Goal: Transaction & Acquisition: Purchase product/service

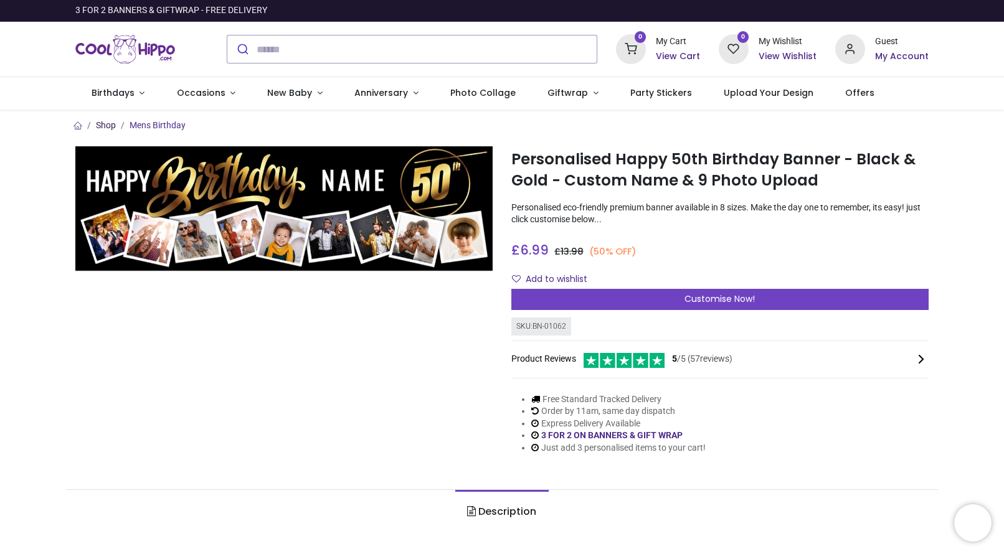
click at [107, 127] on link "Shop" at bounding box center [106, 125] width 20 height 10
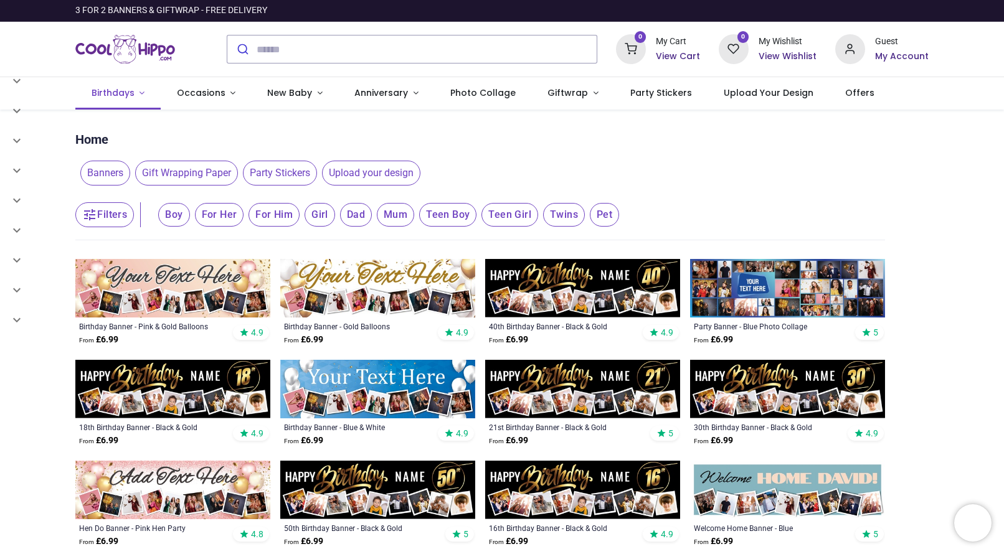
click at [108, 92] on span "Birthdays" at bounding box center [113, 93] width 43 height 12
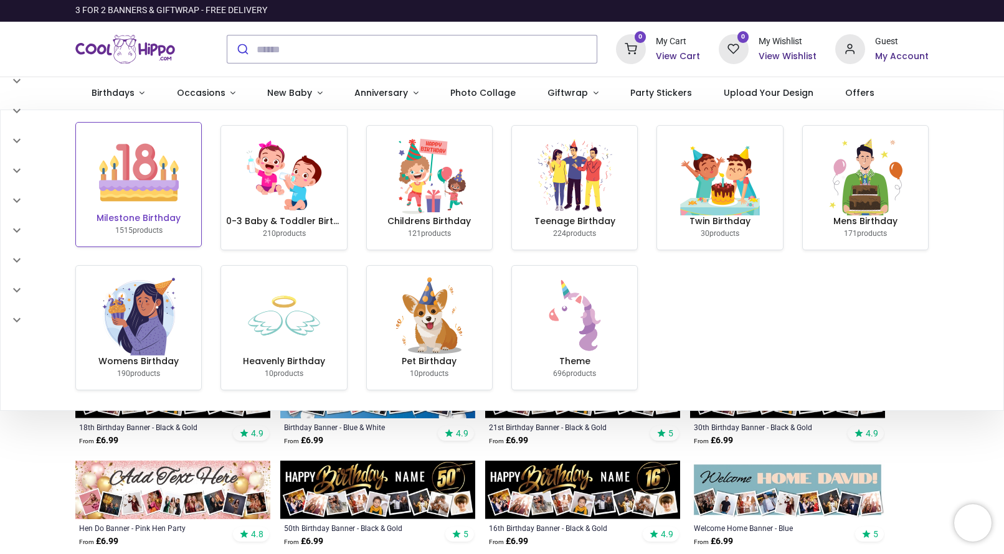
click at [146, 190] on img at bounding box center [139, 173] width 80 height 80
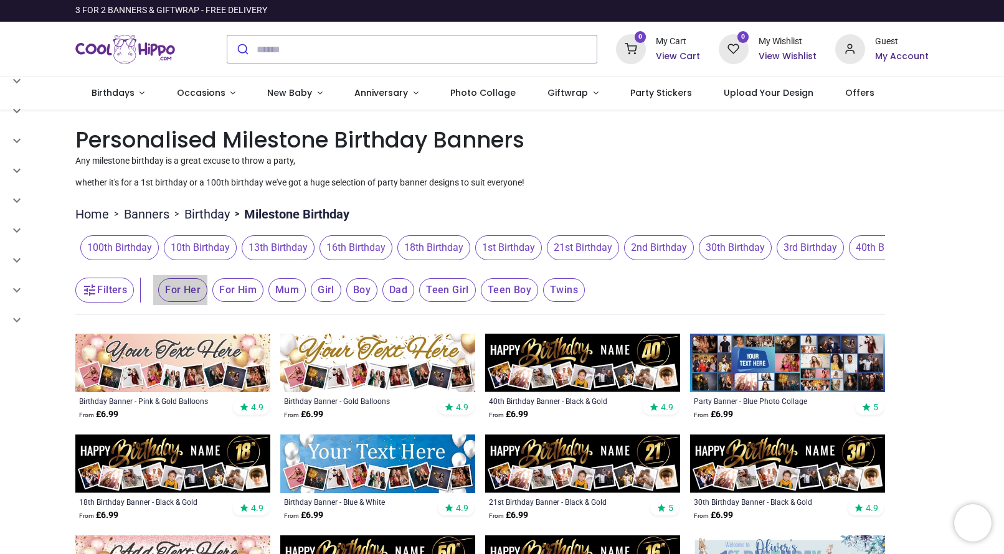
click at [188, 294] on span "For Her" at bounding box center [182, 290] width 49 height 24
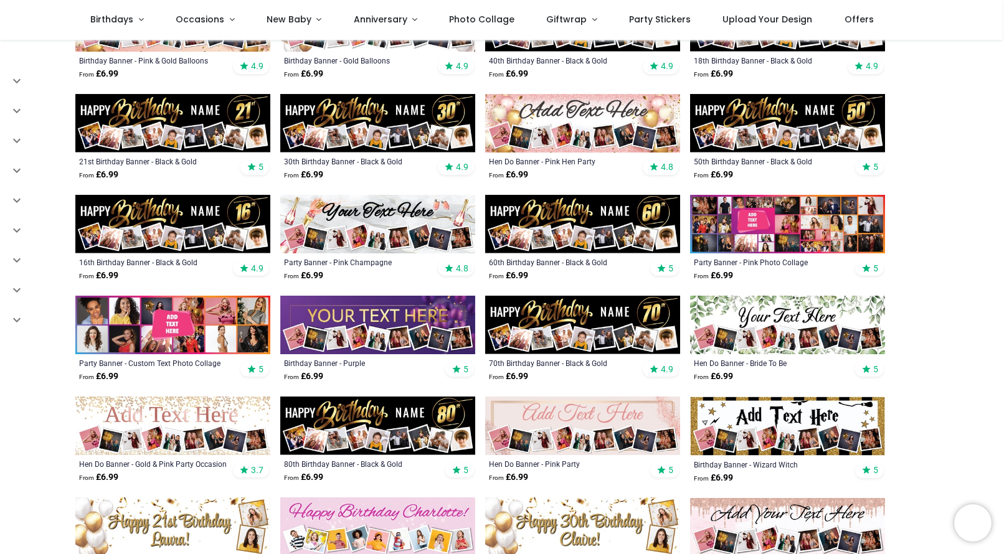
scroll to position [278, 0]
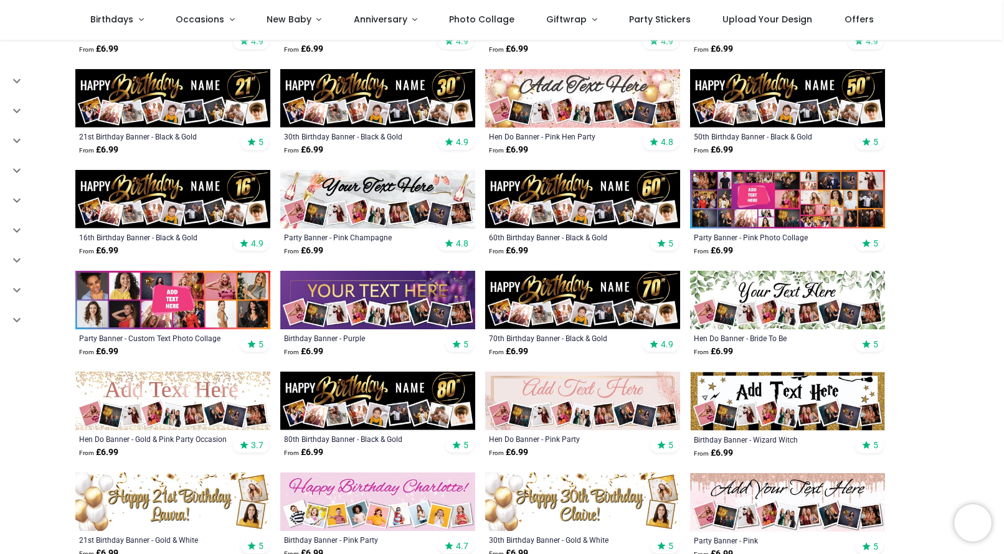
scroll to position [292, 0]
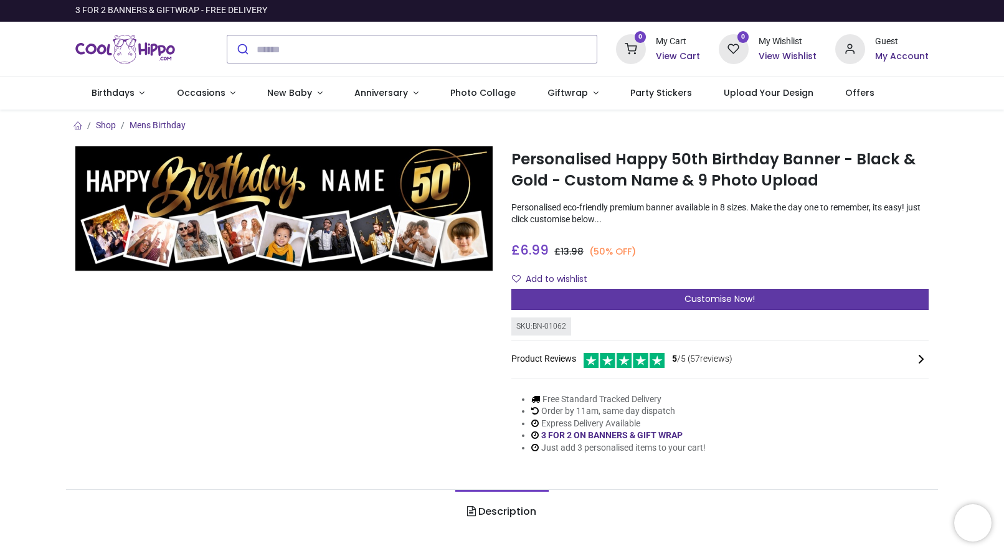
click at [686, 298] on span "Customise Now!" at bounding box center [720, 299] width 70 height 12
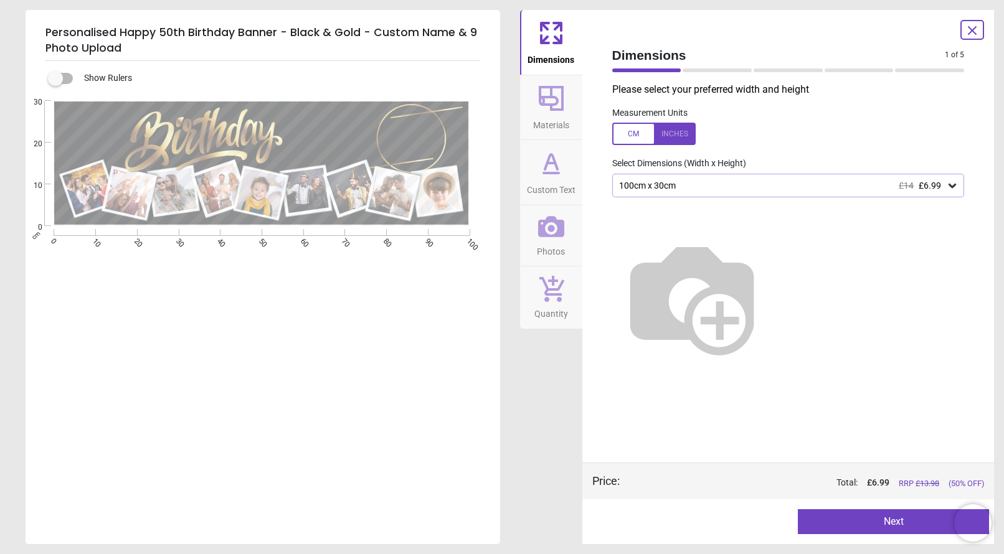
click at [807, 192] on div "100cm x 30cm £14 £6.99" at bounding box center [788, 186] width 353 height 24
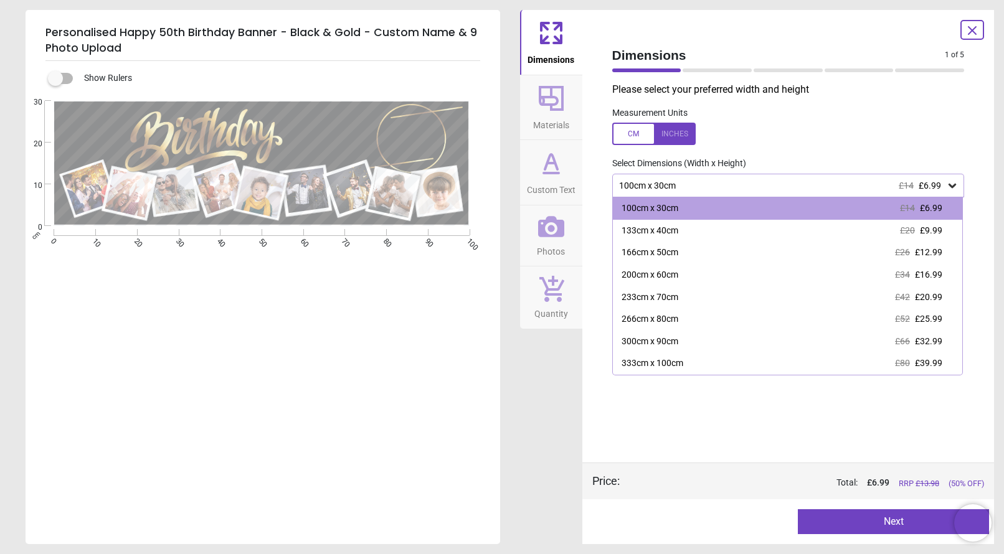
click at [807, 192] on div "100cm x 30cm £14 £6.99" at bounding box center [788, 186] width 353 height 24
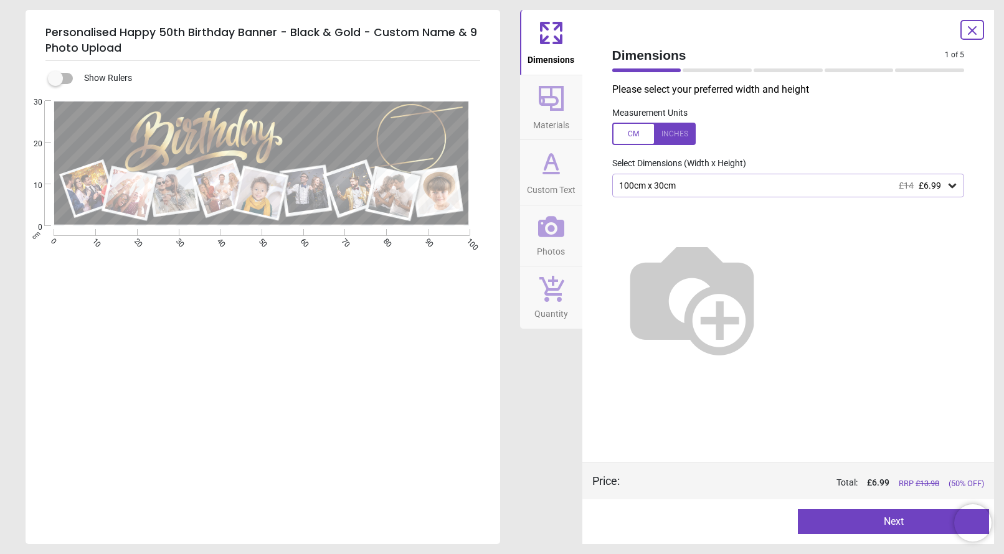
click at [743, 186] on div "100cm x 30cm £14 £6.99" at bounding box center [782, 186] width 329 height 11
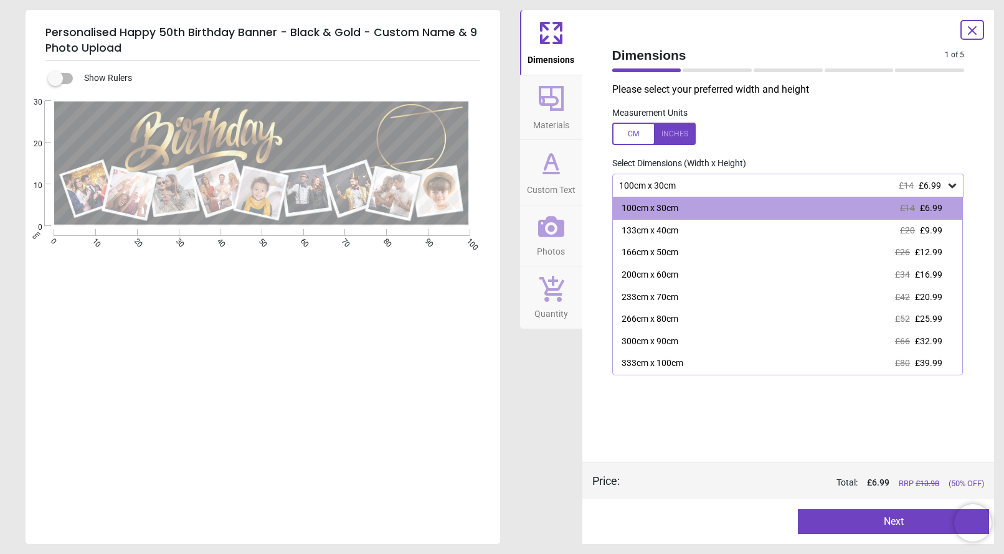
click at [741, 224] on div "133cm x 40cm £20 £9.99" at bounding box center [788, 231] width 350 height 22
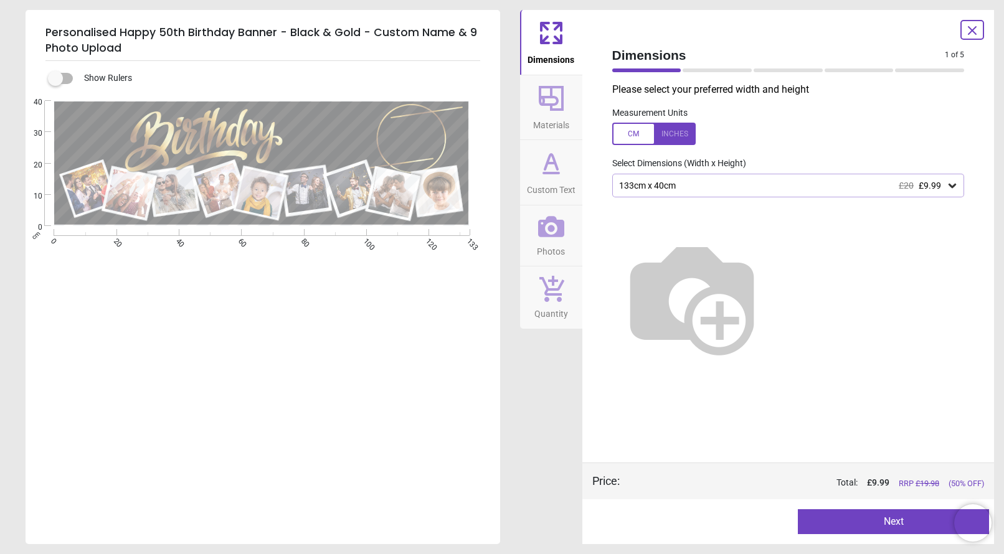
click at [753, 189] on div "133cm x 40cm £20 £9.99" at bounding box center [788, 186] width 353 height 24
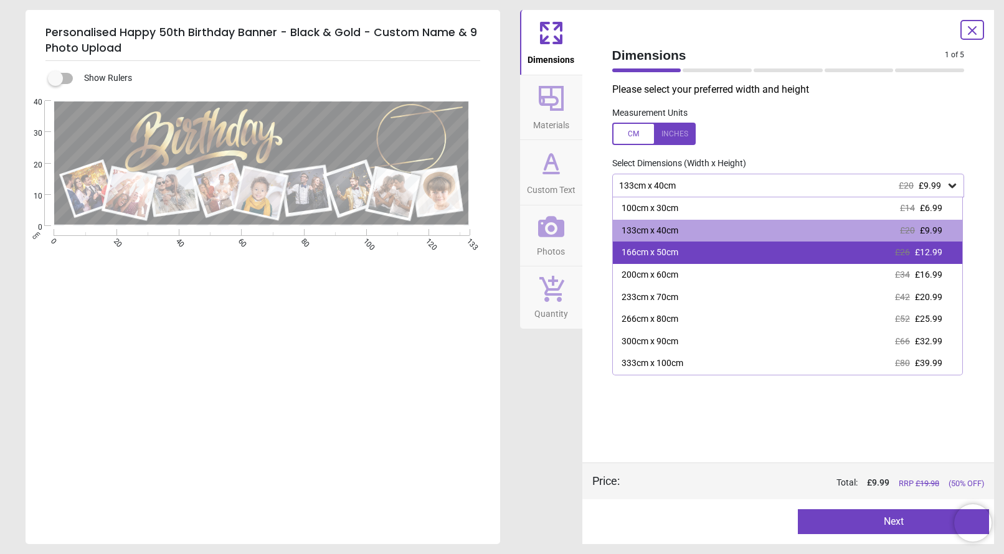
click at [658, 255] on div "166cm x 50cm" at bounding box center [650, 253] width 57 height 12
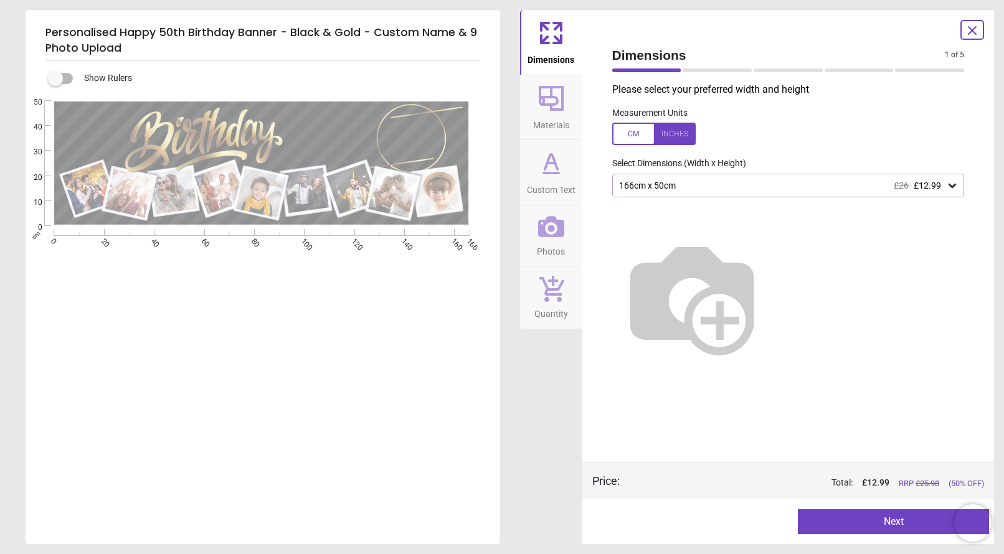
click at [548, 117] on span "Materials" at bounding box center [551, 122] width 36 height 19
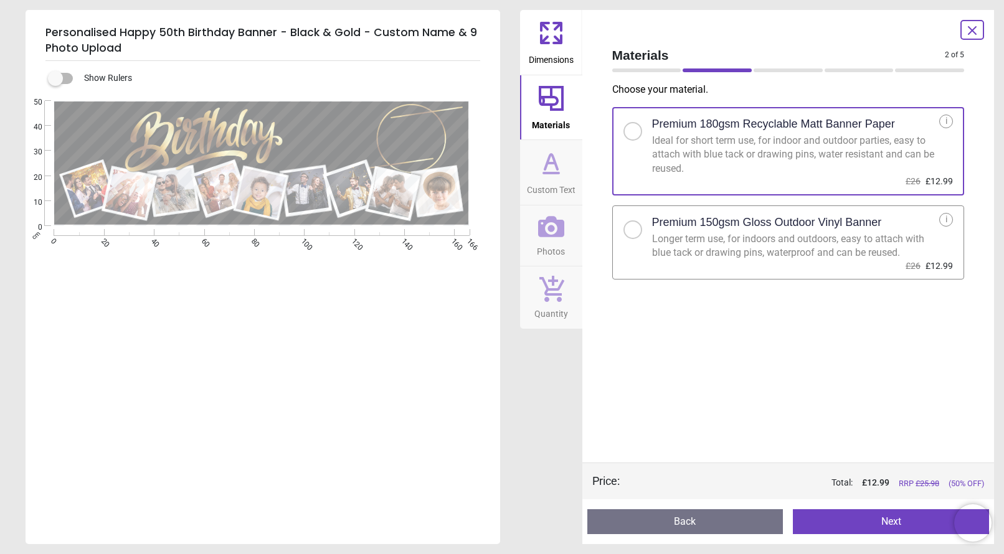
click at [549, 168] on icon at bounding box center [551, 163] width 30 height 30
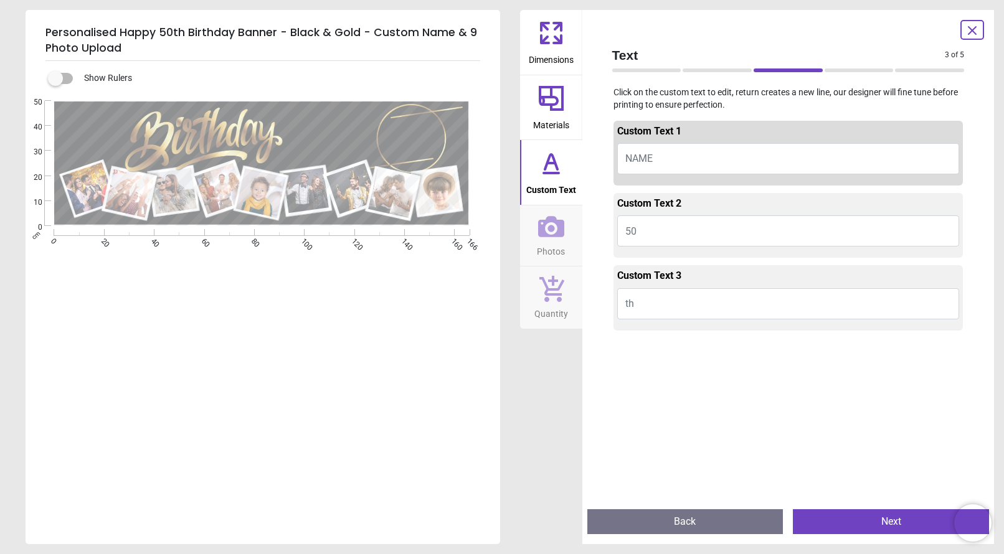
click at [678, 157] on button "NAME" at bounding box center [788, 158] width 343 height 31
drag, startPoint x: 655, startPoint y: 162, endPoint x: 643, endPoint y: 160, distance: 12.0
click at [650, 161] on button "NAME" at bounding box center [788, 158] width 343 height 31
click at [638, 158] on span "NAME" at bounding box center [638, 159] width 27 height 12
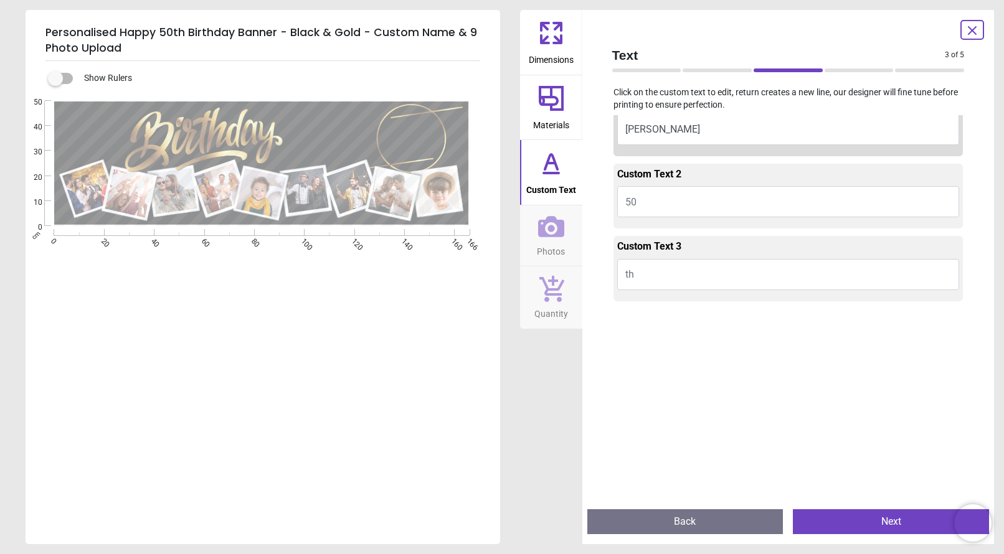
scroll to position [42, 0]
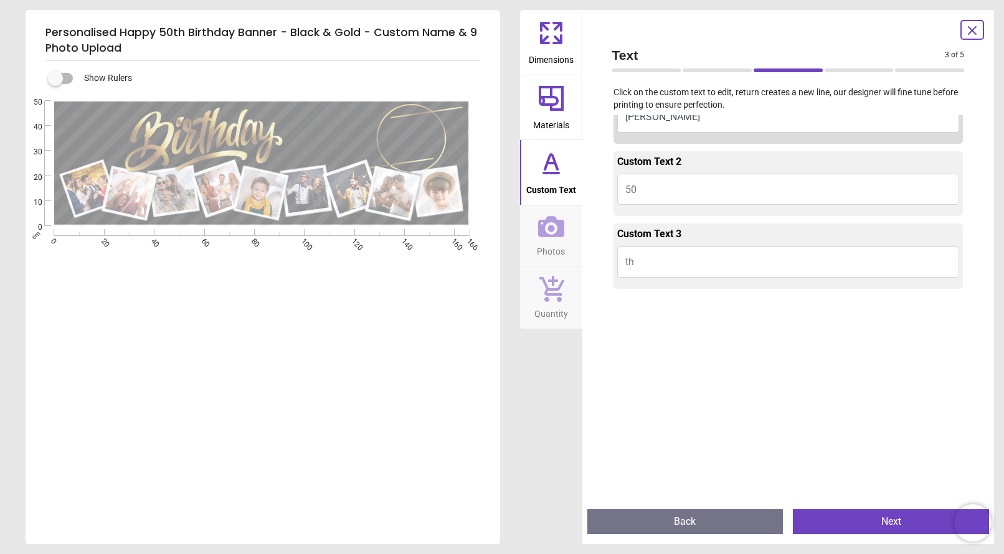
type textarea "*****"
click at [557, 232] on icon at bounding box center [551, 226] width 26 height 21
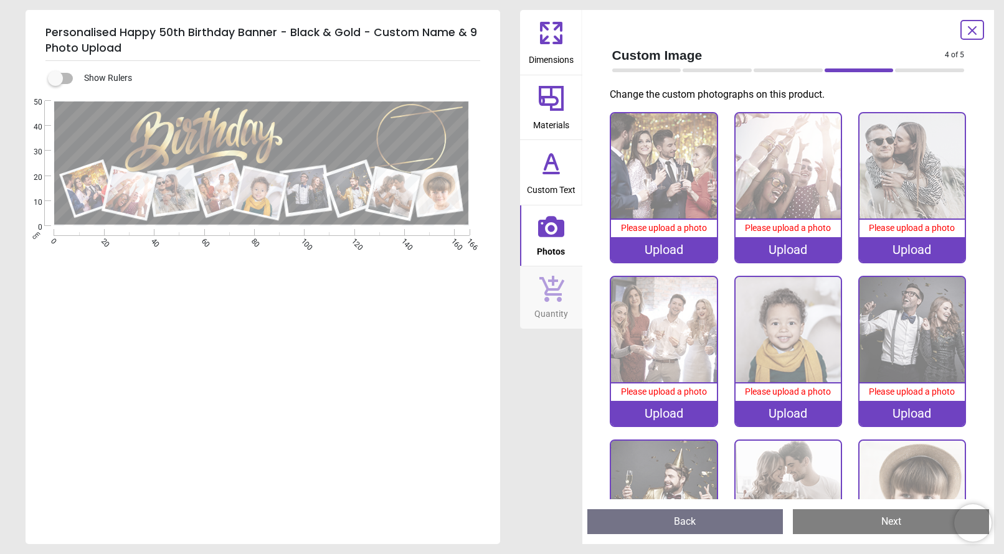
scroll to position [0, 0]
click at [663, 250] on div "Upload" at bounding box center [663, 249] width 105 height 25
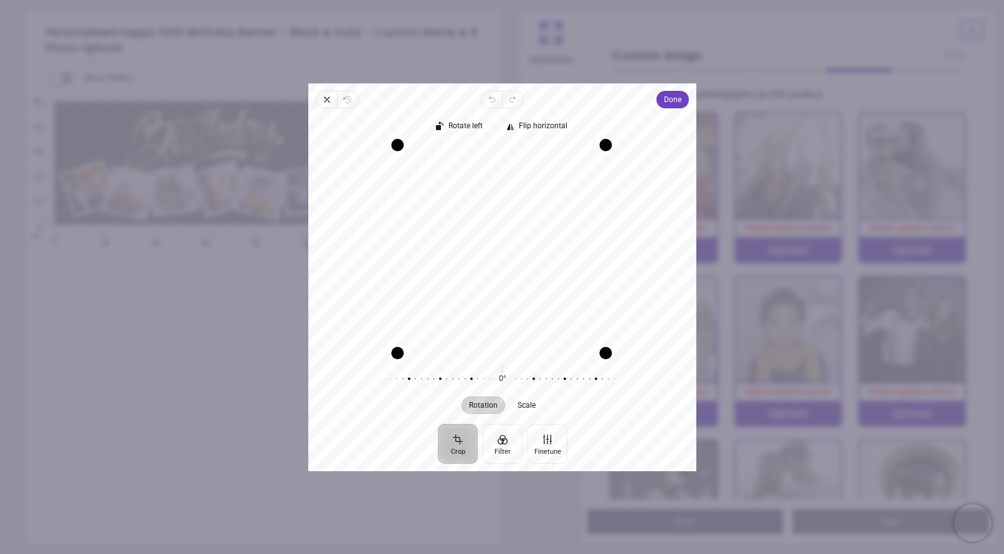
drag, startPoint x: 397, startPoint y: 349, endPoint x: 386, endPoint y: 345, distance: 12.4
click at [386, 345] on div "Recenter" at bounding box center [502, 248] width 368 height 206
drag, startPoint x: 549, startPoint y: 331, endPoint x: 511, endPoint y: 323, distance: 39.5
click at [511, 323] on div "Recenter" at bounding box center [502, 248] width 368 height 206
click at [528, 409] on span "Scale" at bounding box center [527, 405] width 18 height 7
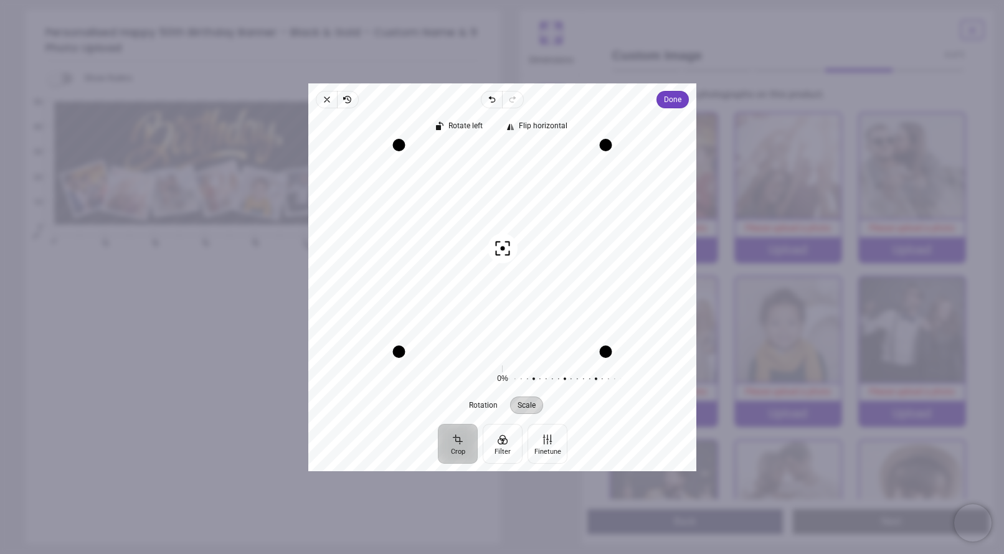
click at [528, 409] on span "Scale" at bounding box center [527, 405] width 18 height 7
click at [476, 403] on span "Rotation" at bounding box center [483, 405] width 29 height 7
drag, startPoint x: 388, startPoint y: 351, endPoint x: 392, endPoint y: 345, distance: 8.1
click at [393, 345] on div "Drag corner bl" at bounding box center [399, 351] width 12 height 12
click at [679, 100] on span "Done" at bounding box center [672, 99] width 17 height 15
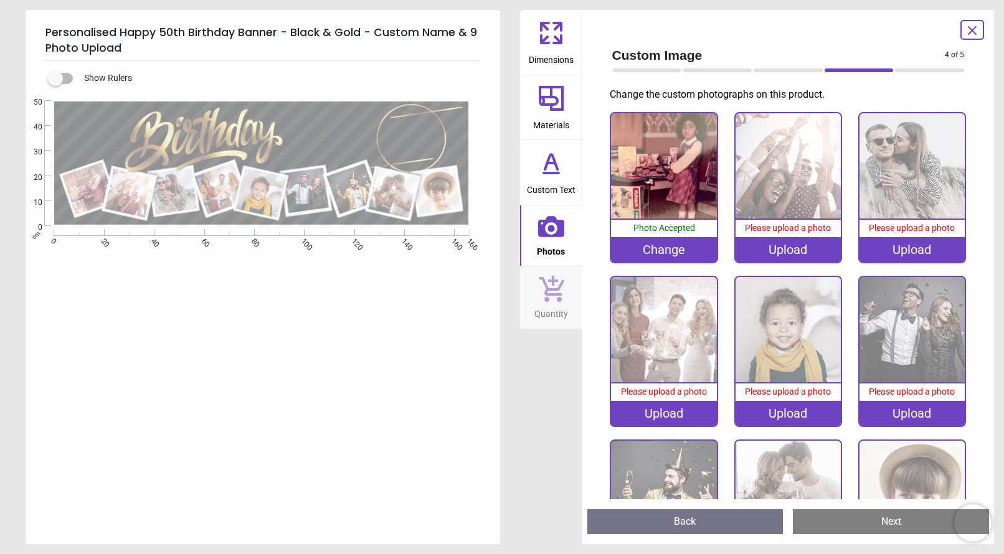
click at [787, 250] on div "Upload" at bounding box center [788, 249] width 105 height 25
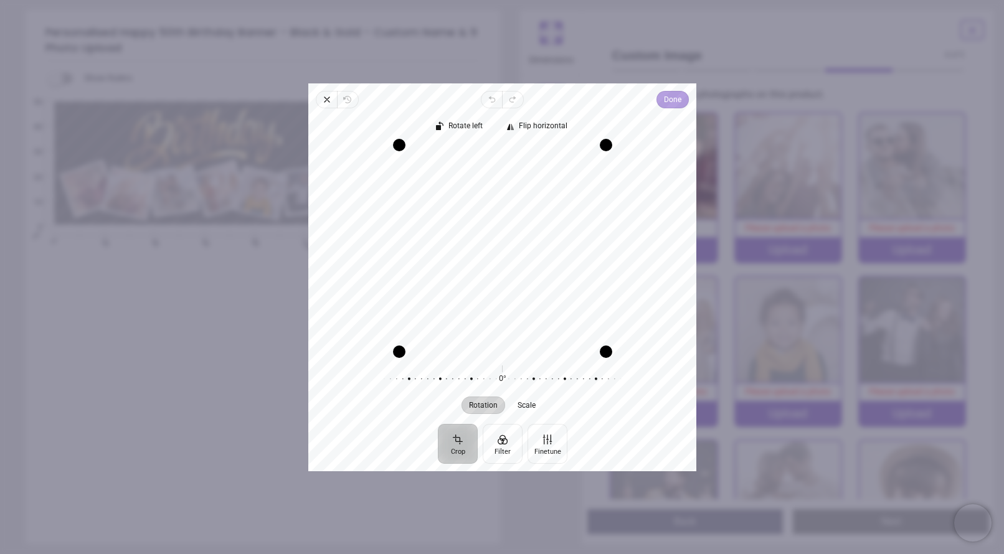
click at [676, 95] on span "Done" at bounding box center [672, 99] width 17 height 15
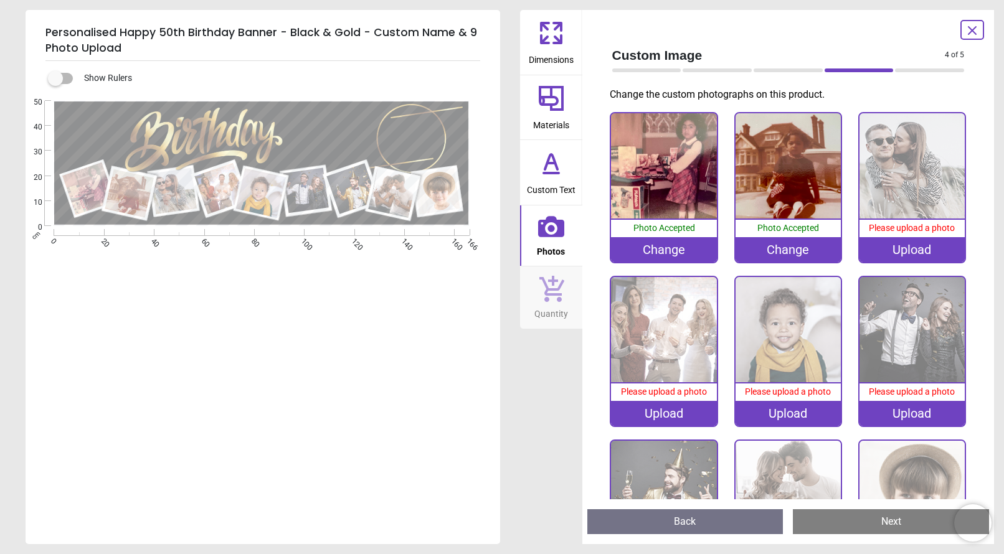
click at [915, 249] on div "Upload" at bounding box center [912, 249] width 105 height 25
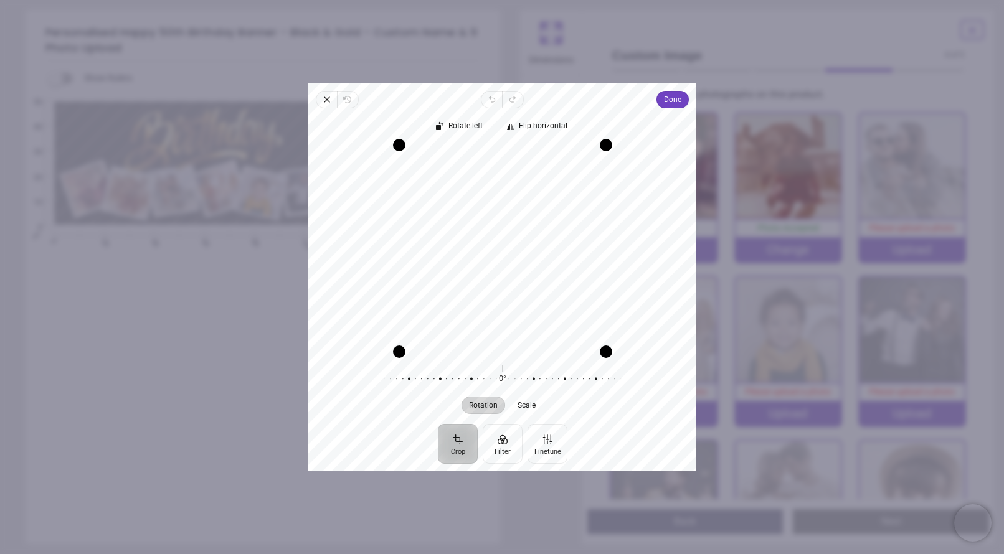
drag, startPoint x: 538, startPoint y: 245, endPoint x: 519, endPoint y: 244, distance: 18.7
click at [519, 244] on div "Recenter" at bounding box center [502, 248] width 368 height 206
click at [682, 106] on button "Done" at bounding box center [673, 99] width 32 height 17
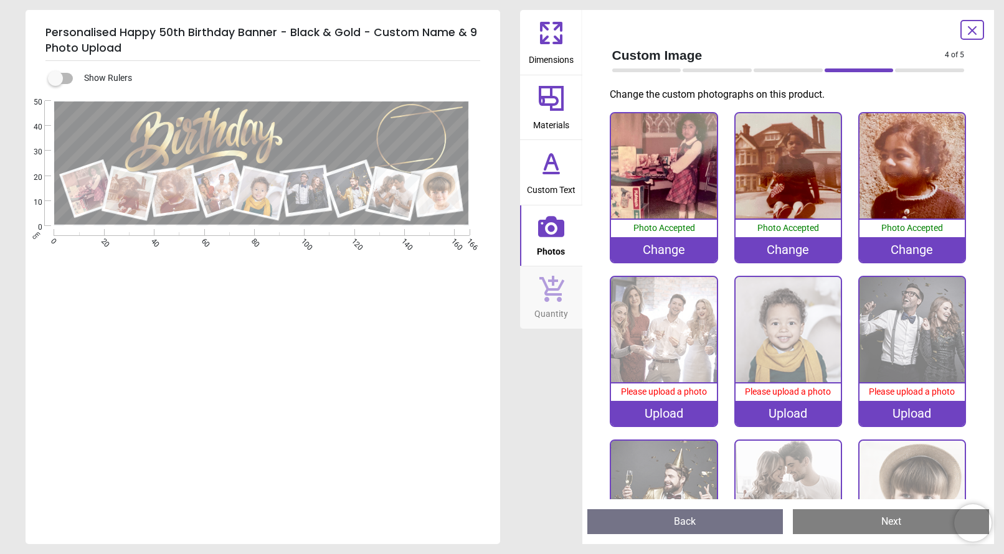
click at [664, 412] on div "Upload" at bounding box center [663, 413] width 105 height 25
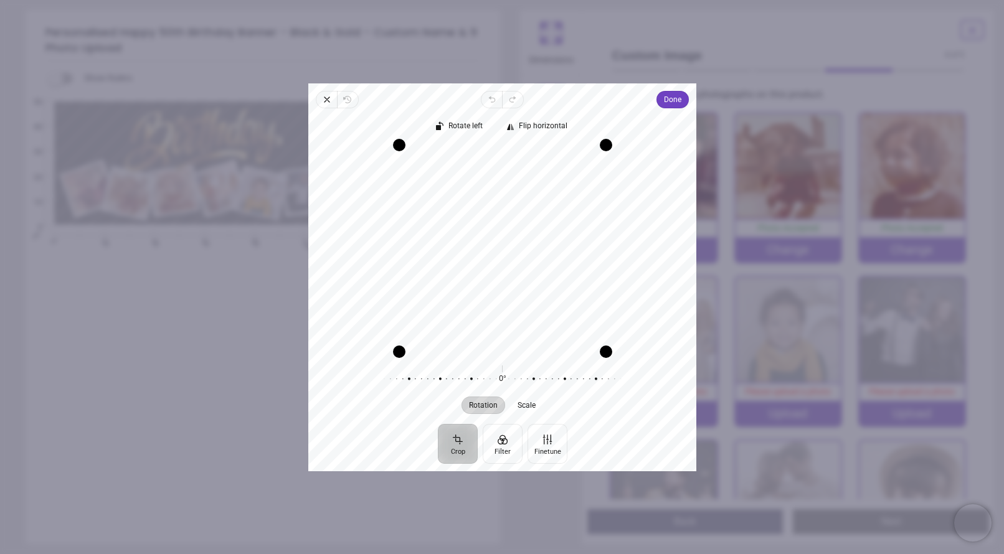
drag, startPoint x: 521, startPoint y: 243, endPoint x: 549, endPoint y: 249, distance: 28.6
click at [549, 249] on div "Recenter" at bounding box center [502, 248] width 368 height 206
click at [667, 100] on span "Done" at bounding box center [672, 99] width 17 height 15
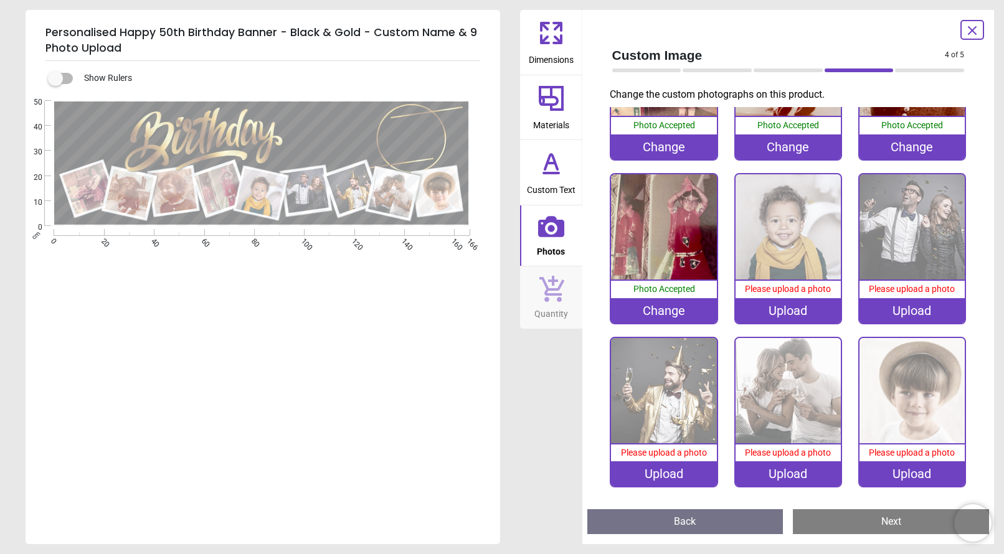
scroll to position [102, 0]
click at [782, 313] on div "Upload" at bounding box center [788, 311] width 105 height 25
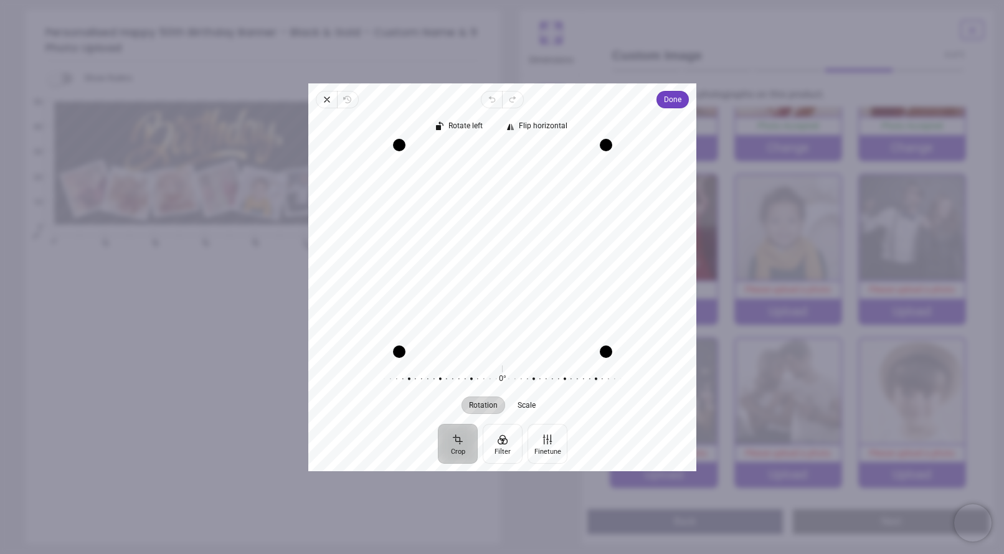
drag, startPoint x: 543, startPoint y: 323, endPoint x: 532, endPoint y: 323, distance: 10.6
click at [532, 323] on div "Recenter" at bounding box center [502, 248] width 368 height 206
click at [670, 105] on span "Done" at bounding box center [672, 99] width 17 height 15
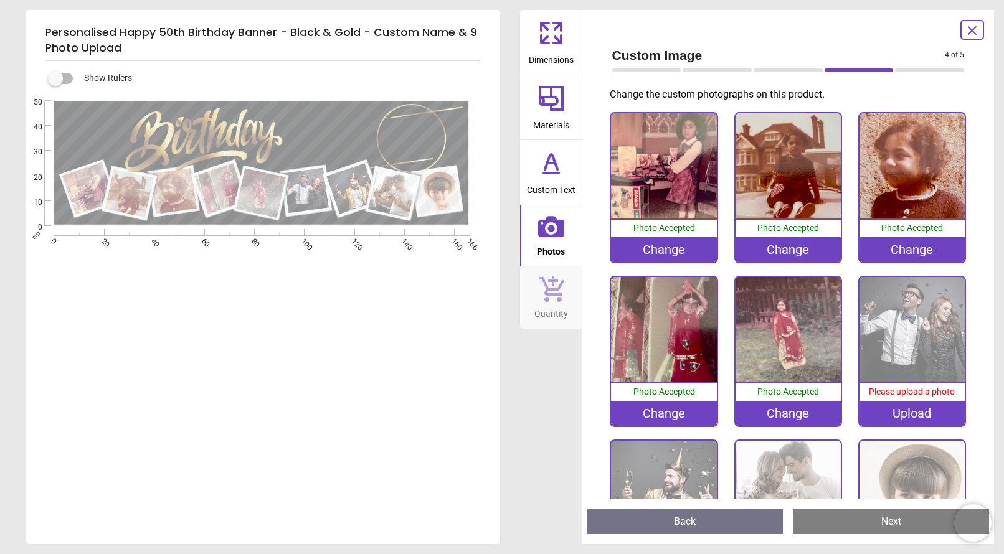
scroll to position [102, 0]
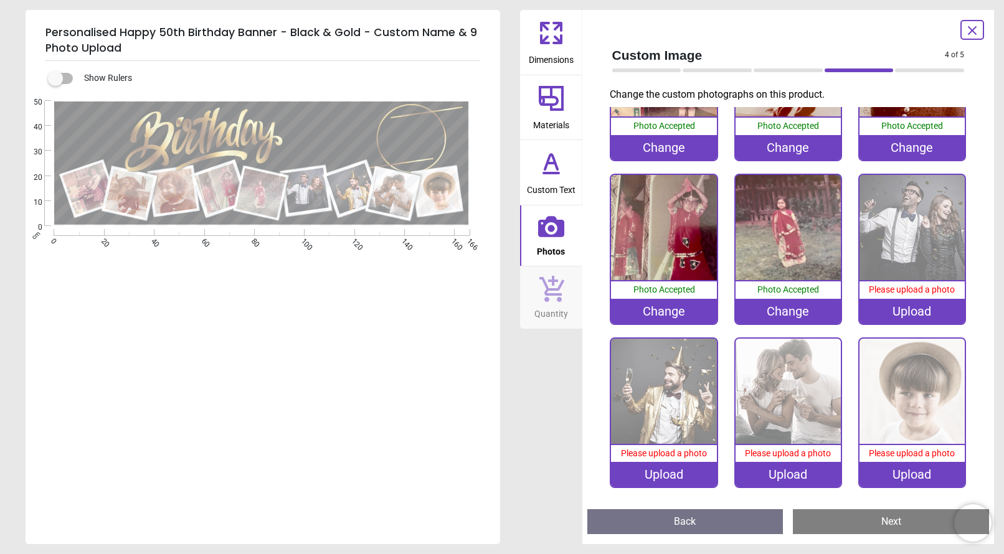
click at [909, 305] on div "Upload" at bounding box center [912, 311] width 105 height 25
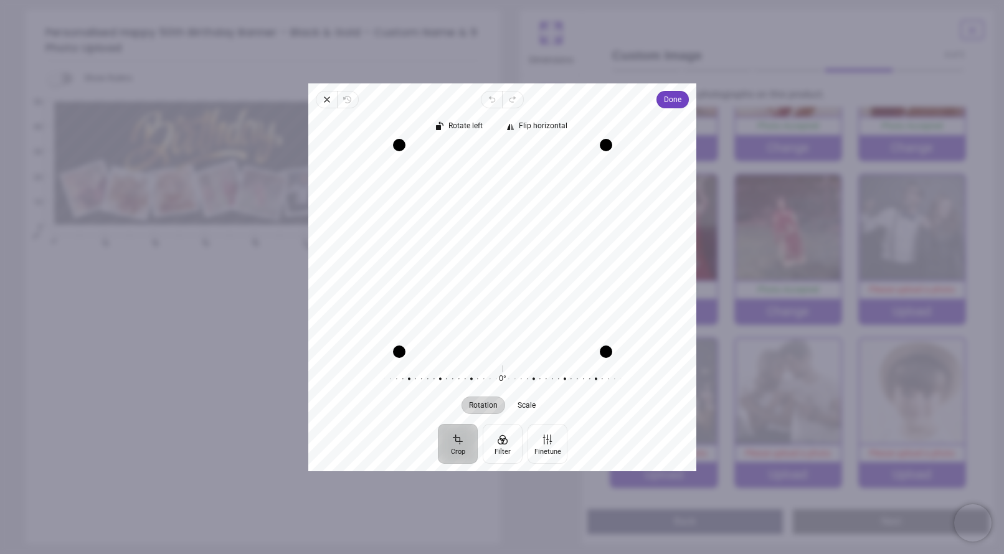
drag, startPoint x: 523, startPoint y: 216, endPoint x: 531, endPoint y: 216, distance: 8.7
click at [531, 216] on div "Recenter" at bounding box center [502, 248] width 368 height 206
click at [677, 99] on span "Done" at bounding box center [672, 99] width 17 height 15
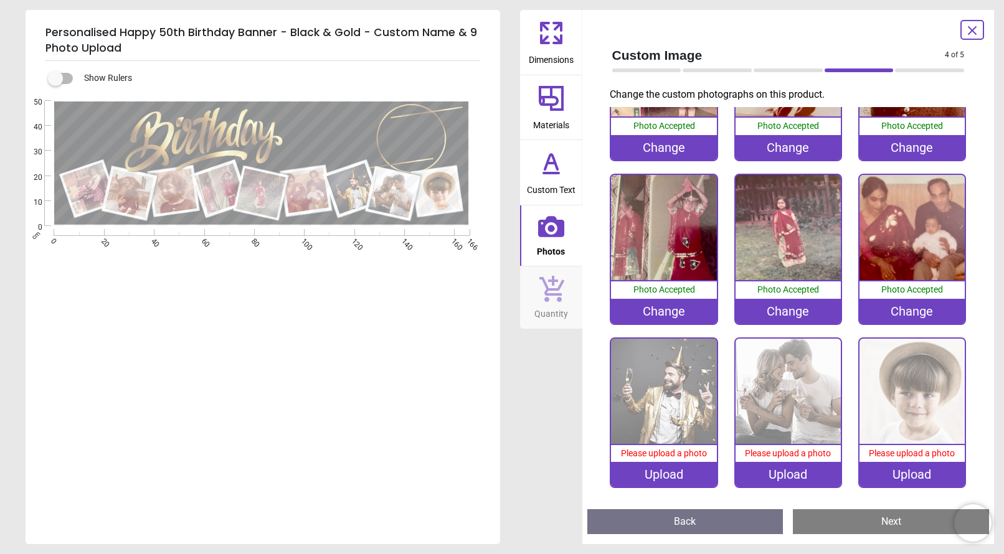
click at [671, 478] on div "Upload" at bounding box center [663, 474] width 105 height 25
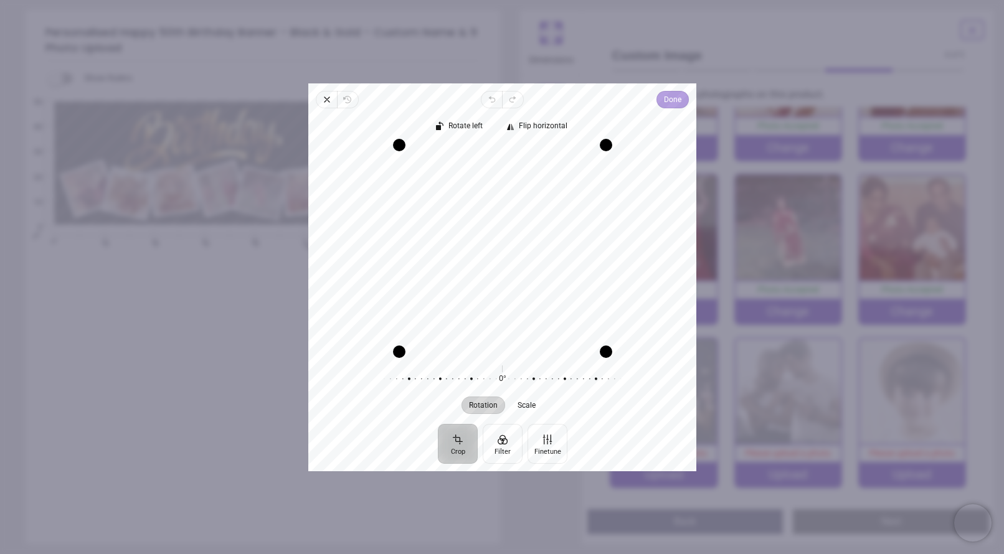
click at [668, 103] on span "Done" at bounding box center [672, 99] width 17 height 15
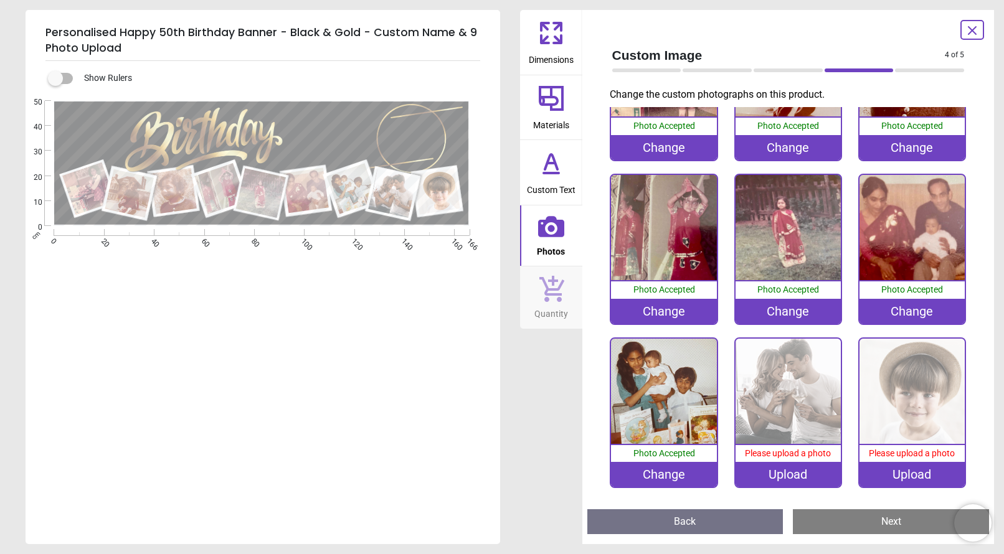
click at [787, 416] on img at bounding box center [788, 391] width 105 height 105
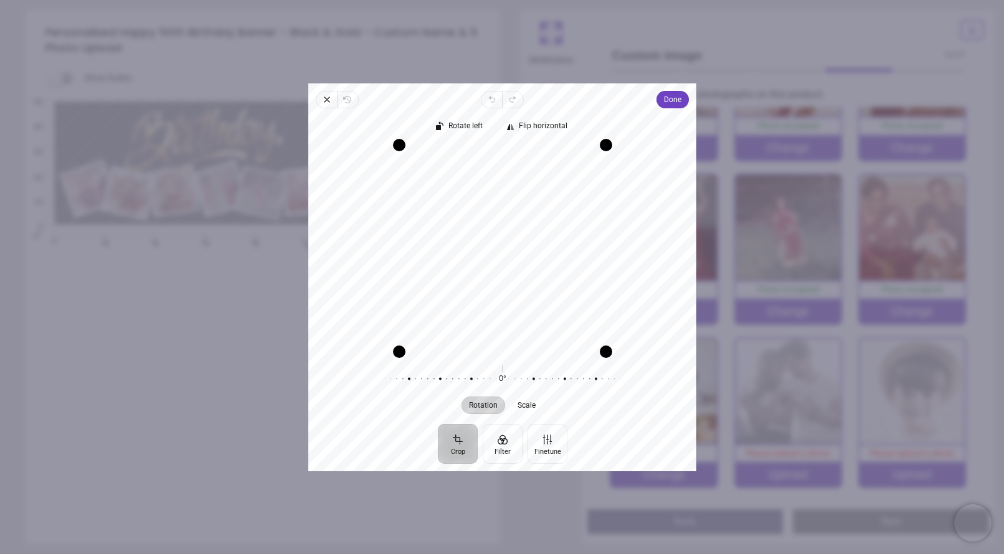
drag, startPoint x: 449, startPoint y: 297, endPoint x: 463, endPoint y: 299, distance: 13.9
click at [465, 299] on div "Recenter" at bounding box center [502, 248] width 368 height 206
drag, startPoint x: 391, startPoint y: 348, endPoint x: 342, endPoint y: 346, distance: 48.7
click at [341, 346] on div "Recenter" at bounding box center [502, 248] width 368 height 206
click at [529, 409] on span "Scale" at bounding box center [527, 405] width 18 height 7
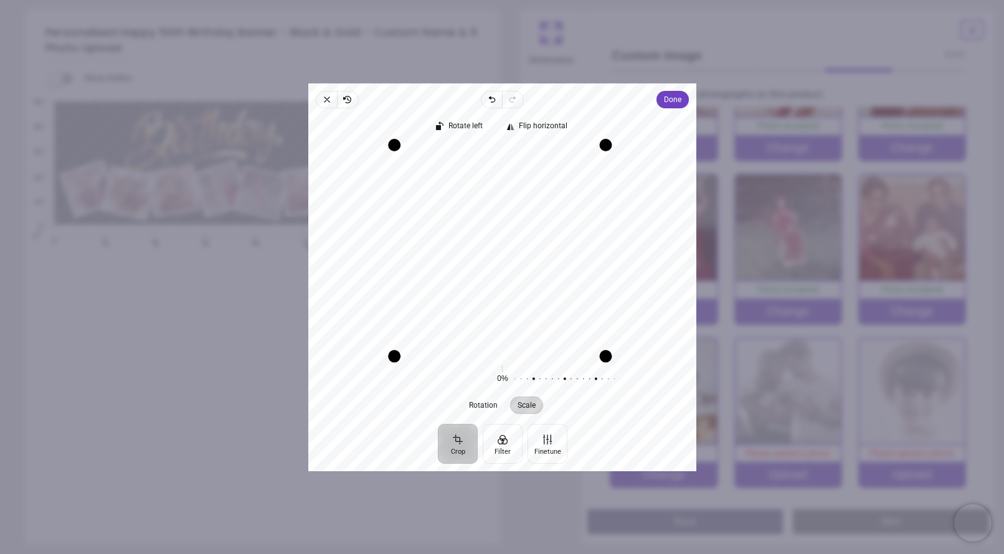
drag, startPoint x: 404, startPoint y: 356, endPoint x: 378, endPoint y: 348, distance: 27.8
click at [351, 352] on div "Recenter" at bounding box center [502, 248] width 388 height 216
drag, startPoint x: 516, startPoint y: 295, endPoint x: 506, endPoint y: 300, distance: 10.6
click at [521, 297] on div "Recenter" at bounding box center [502, 248] width 368 height 206
click at [351, 97] on icon "button" at bounding box center [348, 100] width 10 height 10
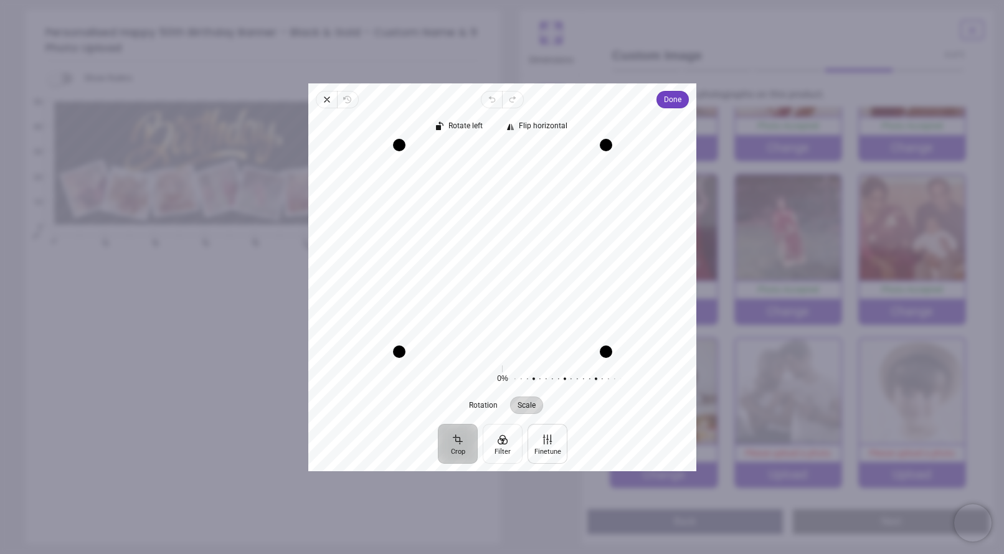
click at [553, 455] on button "Finetune" at bounding box center [547, 444] width 40 height 40
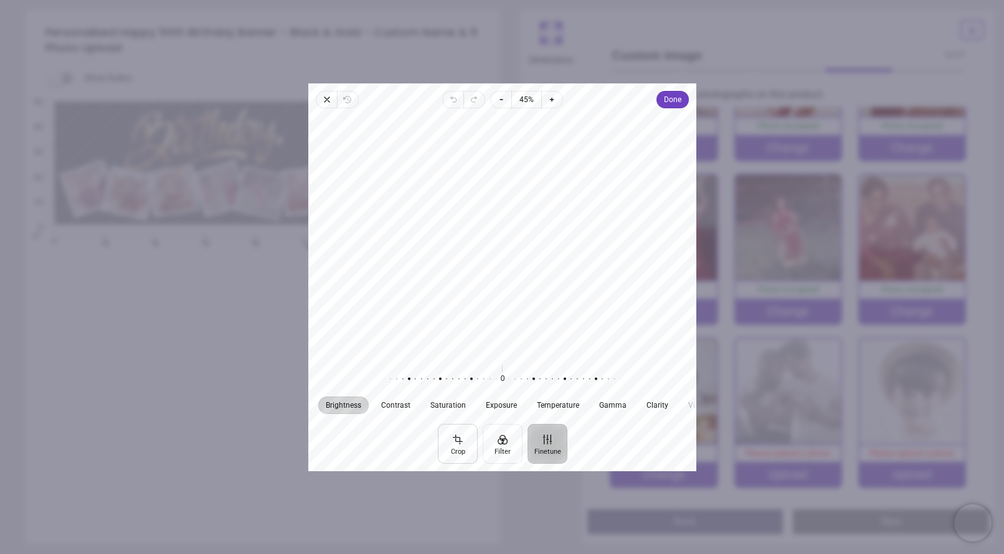
click at [459, 445] on button "Crop" at bounding box center [457, 444] width 40 height 40
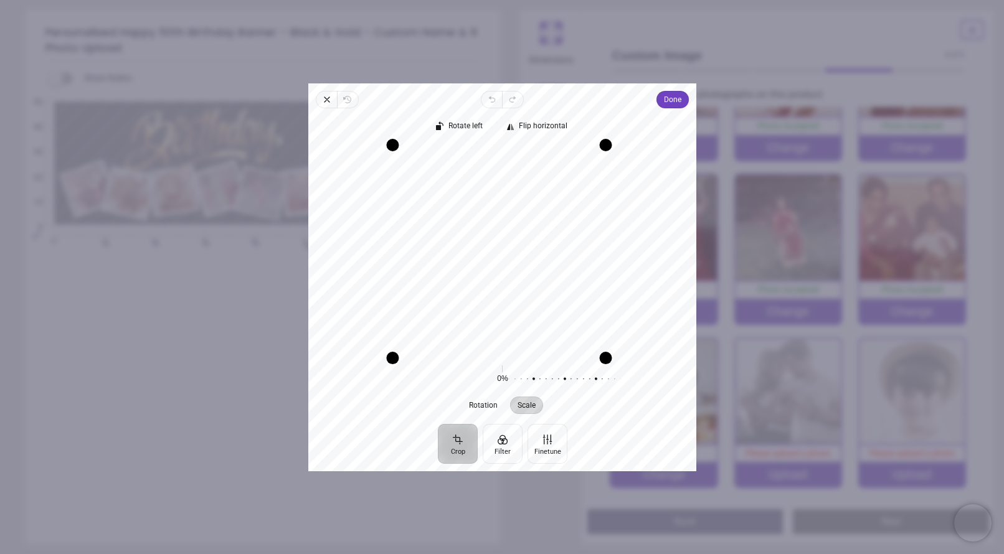
drag, startPoint x: 393, startPoint y: 355, endPoint x: 290, endPoint y: 358, distance: 102.8
click at [511, 358] on div "× Trustpilot Product Reviews 5 /5 ( 57 reviews) Mrs J Lee The banner I ordered …" at bounding box center [719, 313] width 417 height 90
drag, startPoint x: 498, startPoint y: 333, endPoint x: 465, endPoint y: 332, distance: 33.7
click at [465, 332] on div "Recenter" at bounding box center [502, 248] width 368 height 206
click at [664, 97] on span "Done" at bounding box center [672, 99] width 17 height 15
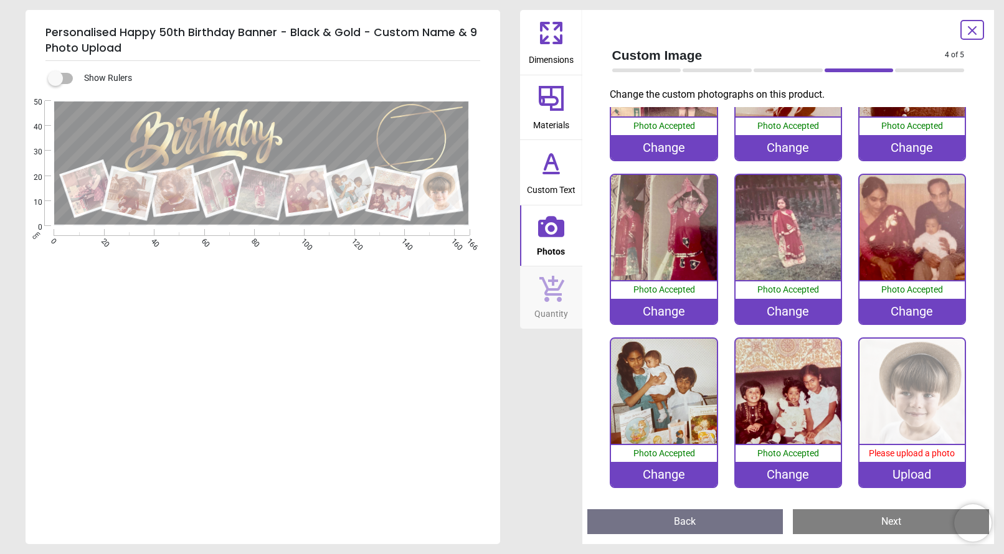
click at [908, 477] on div "Upload" at bounding box center [912, 474] width 105 height 25
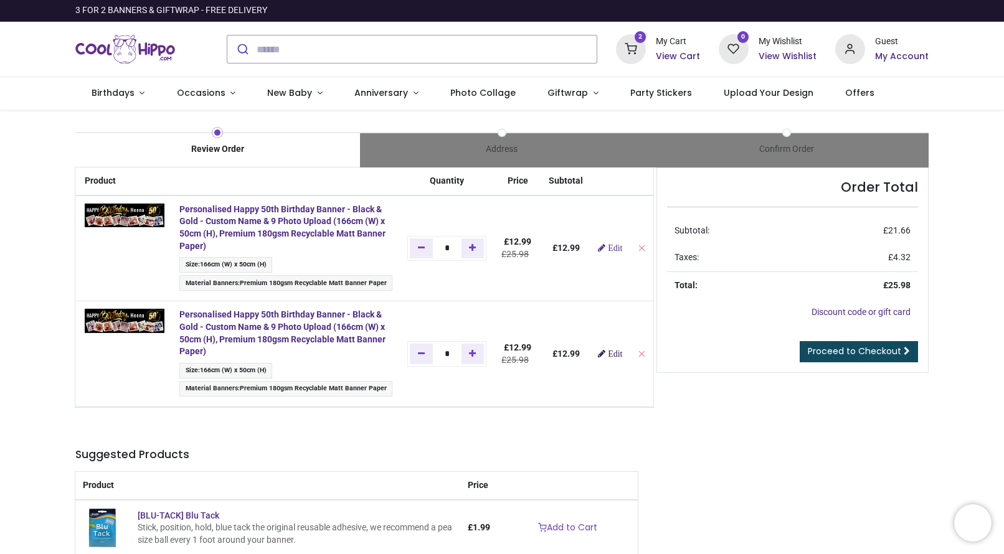
click at [622, 353] on span "Edit" at bounding box center [615, 353] width 14 height 9
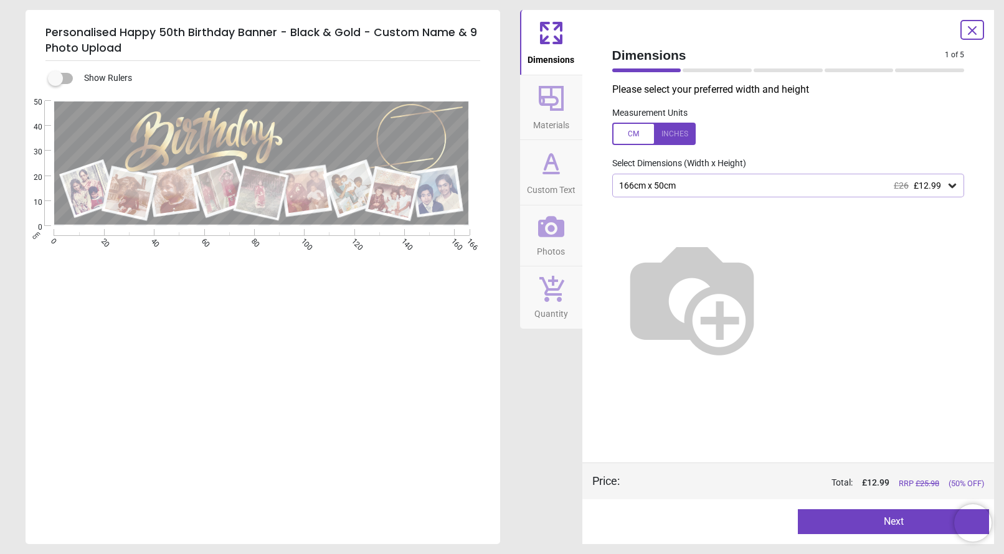
type textarea "*****"
type textarea "**"
type textarea "*****"
click at [548, 242] on span "Photos" at bounding box center [551, 249] width 28 height 19
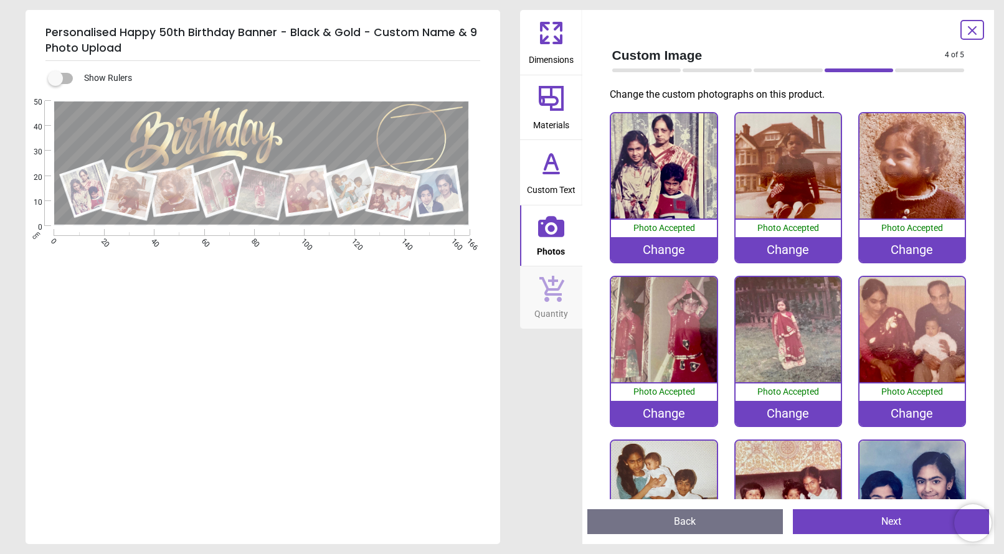
click at [791, 246] on div "Change" at bounding box center [788, 249] width 105 height 25
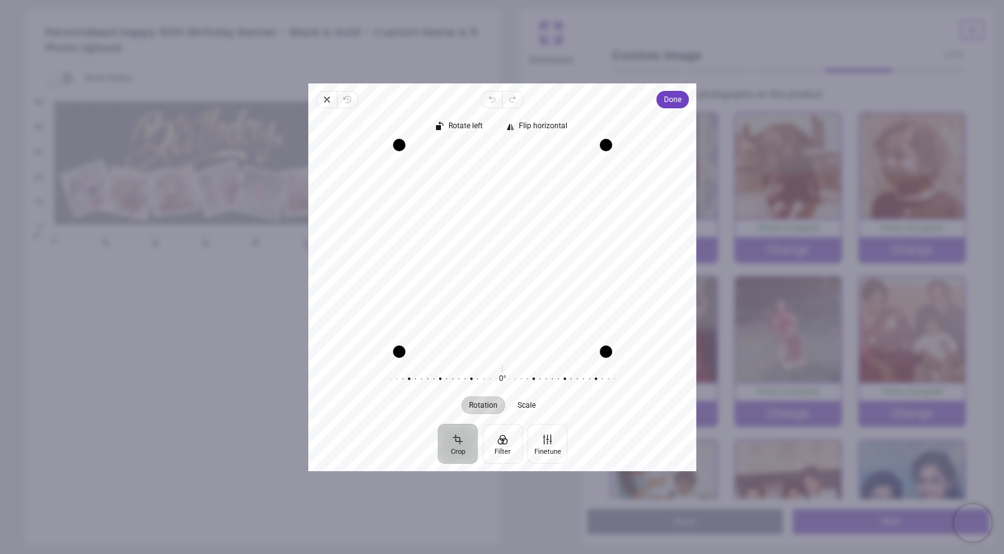
drag, startPoint x: 465, startPoint y: 305, endPoint x: 518, endPoint y: 314, distance: 53.7
click at [519, 314] on div "Recenter" at bounding box center [502, 248] width 368 height 206
click at [675, 102] on span "Done" at bounding box center [672, 99] width 17 height 15
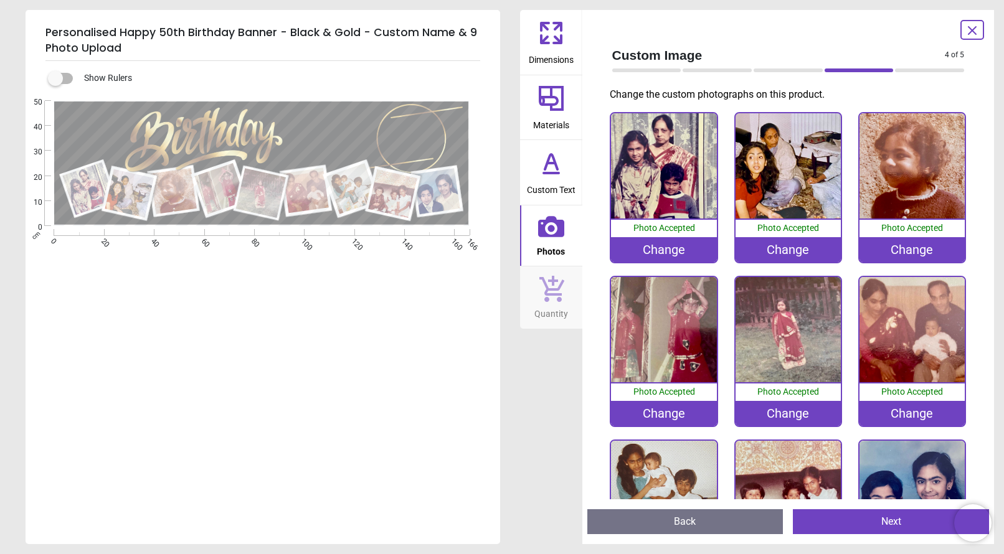
click at [792, 249] on div "Change" at bounding box center [788, 249] width 105 height 25
click at [782, 247] on div "Change" at bounding box center [788, 249] width 105 height 25
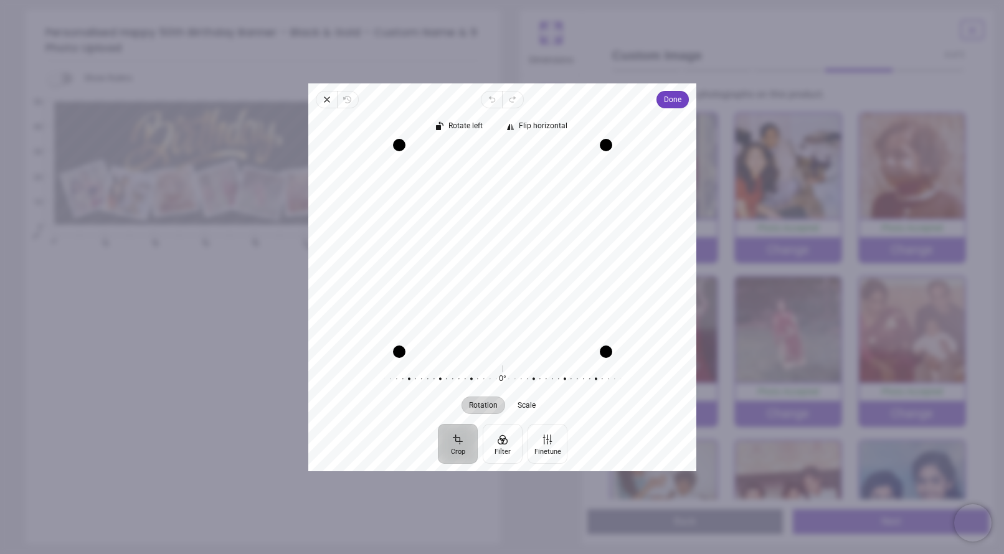
drag, startPoint x: 546, startPoint y: 317, endPoint x: 589, endPoint y: 330, distance: 44.9
click at [590, 322] on div "Recenter" at bounding box center [502, 248] width 368 height 206
drag, startPoint x: 606, startPoint y: 350, endPoint x: 562, endPoint y: 334, distance: 47.1
click at [563, 334] on div "Recenter" at bounding box center [502, 248] width 368 height 206
drag, startPoint x: 526, startPoint y: 312, endPoint x: 526, endPoint y: 285, distance: 26.8
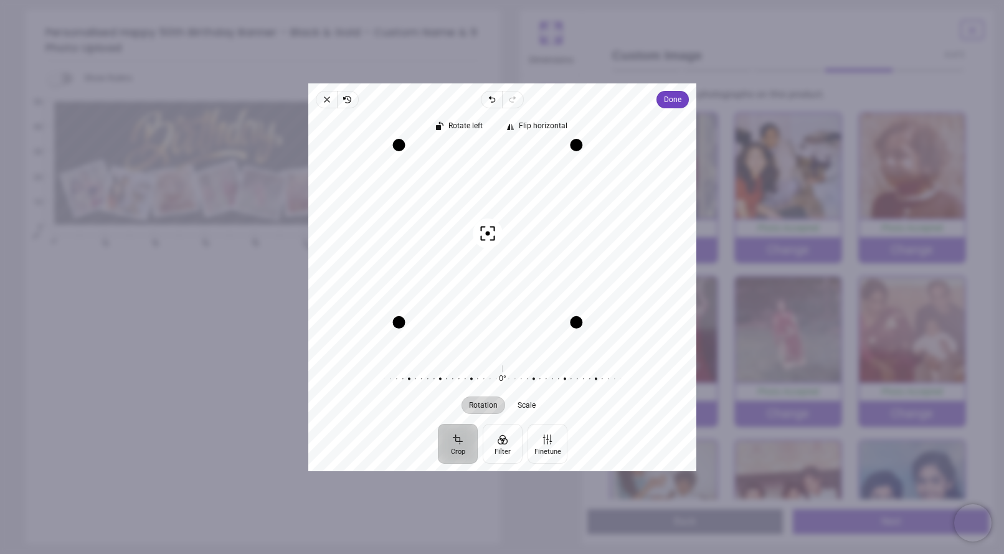
click at [526, 285] on div "Recenter" at bounding box center [502, 248] width 368 height 206
drag, startPoint x: 578, startPoint y: 143, endPoint x: 603, endPoint y: 111, distance: 40.8
click at [603, 111] on div "Rotate left Flip horizontal Recenter Rotation Scale 0° Reset" at bounding box center [502, 266] width 388 height 316
drag, startPoint x: 529, startPoint y: 172, endPoint x: 573, endPoint y: 183, distance: 45.6
click at [573, 183] on div "Recenter" at bounding box center [502, 248] width 368 height 206
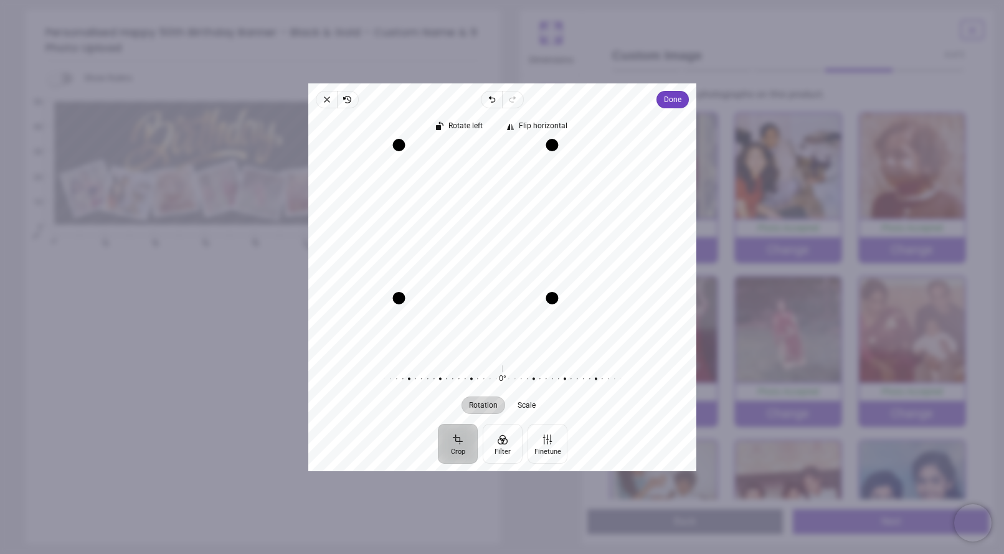
drag, startPoint x: 568, startPoint y: 321, endPoint x: 521, endPoint y: 295, distance: 53.0
click at [527, 313] on div "Recenter" at bounding box center [502, 248] width 368 height 206
drag, startPoint x: 503, startPoint y: 296, endPoint x: 513, endPoint y: 284, distance: 15.5
click at [513, 283] on div "Drag edge b" at bounding box center [474, 286] width 141 height 12
drag, startPoint x: 512, startPoint y: 269, endPoint x: 543, endPoint y: 266, distance: 30.6
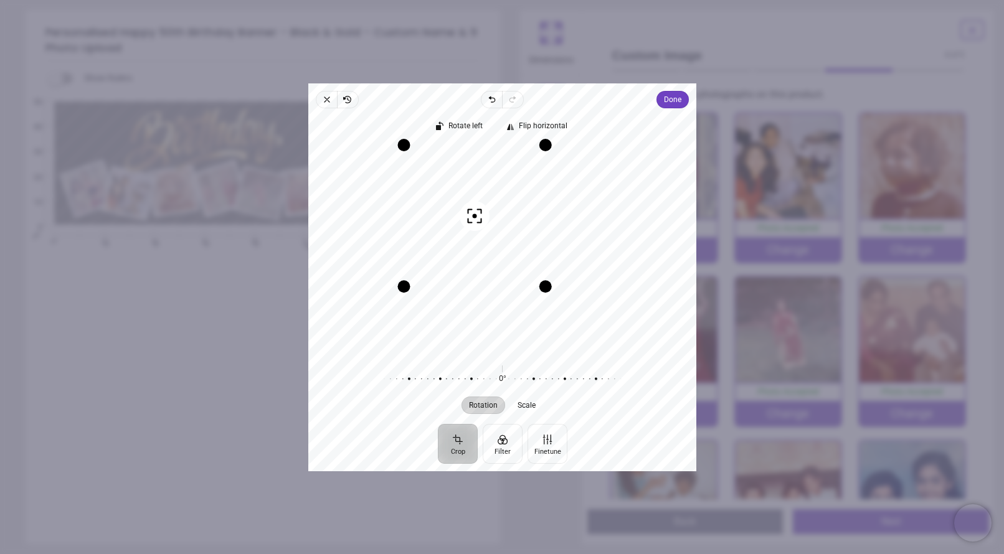
click at [544, 265] on div "Recenter" at bounding box center [502, 248] width 368 height 206
click at [525, 248] on div "Recenter" at bounding box center [502, 248] width 368 height 206
click at [678, 100] on span "Done" at bounding box center [672, 99] width 17 height 15
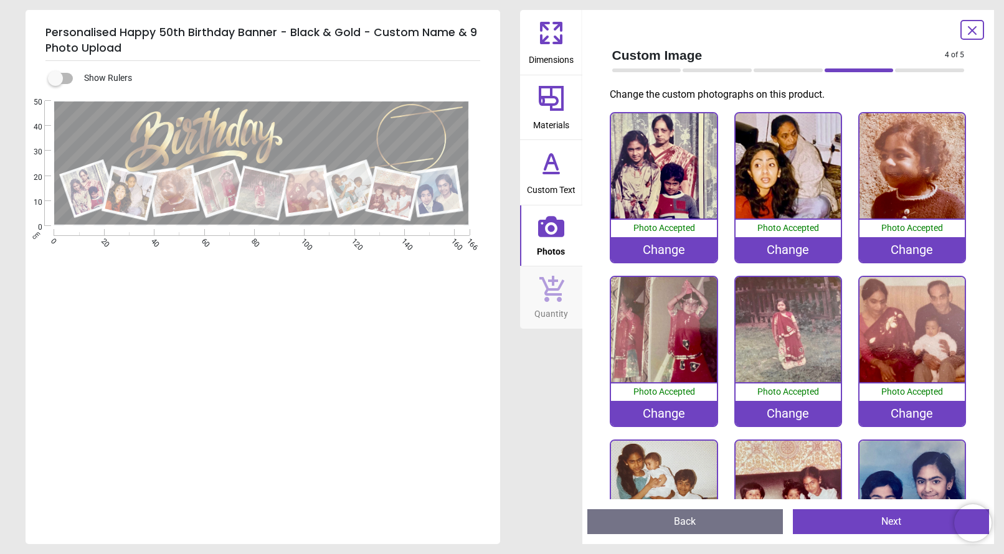
click at [912, 250] on div "Change" at bounding box center [912, 249] width 105 height 25
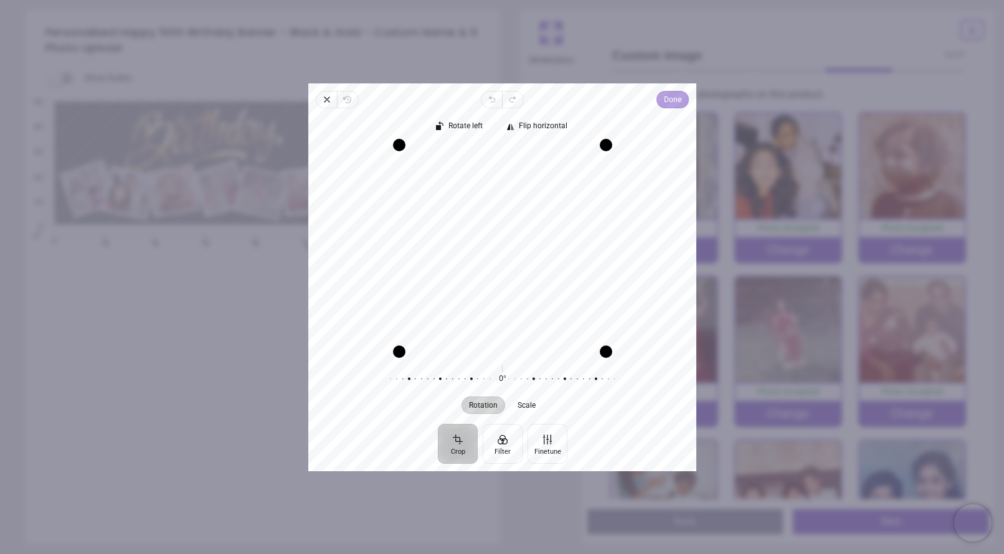
click at [666, 103] on span "Done" at bounding box center [672, 99] width 17 height 15
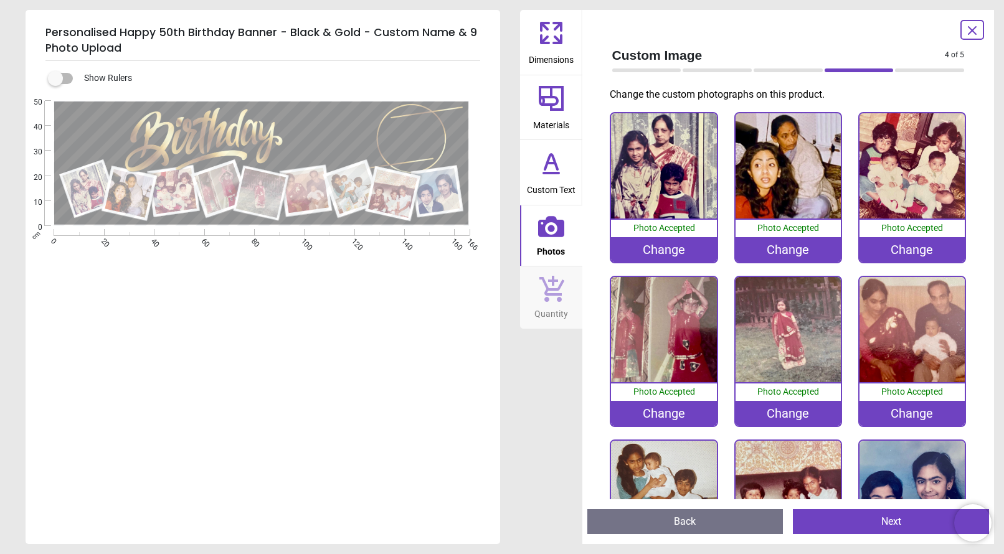
click at [668, 414] on div "Change" at bounding box center [663, 413] width 105 height 25
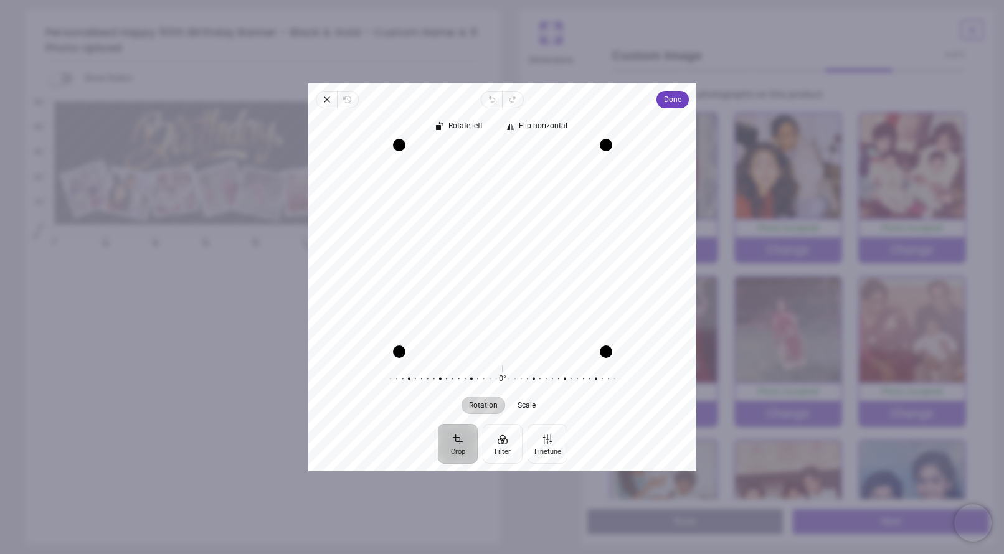
drag, startPoint x: 531, startPoint y: 333, endPoint x: 506, endPoint y: 333, distance: 25.5
click at [506, 333] on div "Recenter" at bounding box center [502, 248] width 368 height 206
click at [680, 100] on span "Done" at bounding box center [672, 99] width 17 height 15
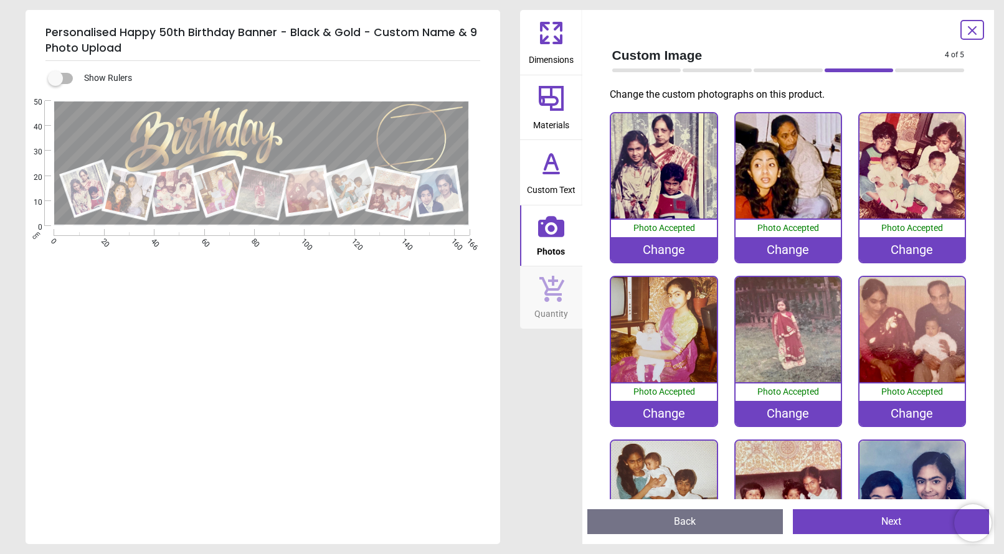
click at [798, 414] on div "Change" at bounding box center [788, 413] width 105 height 25
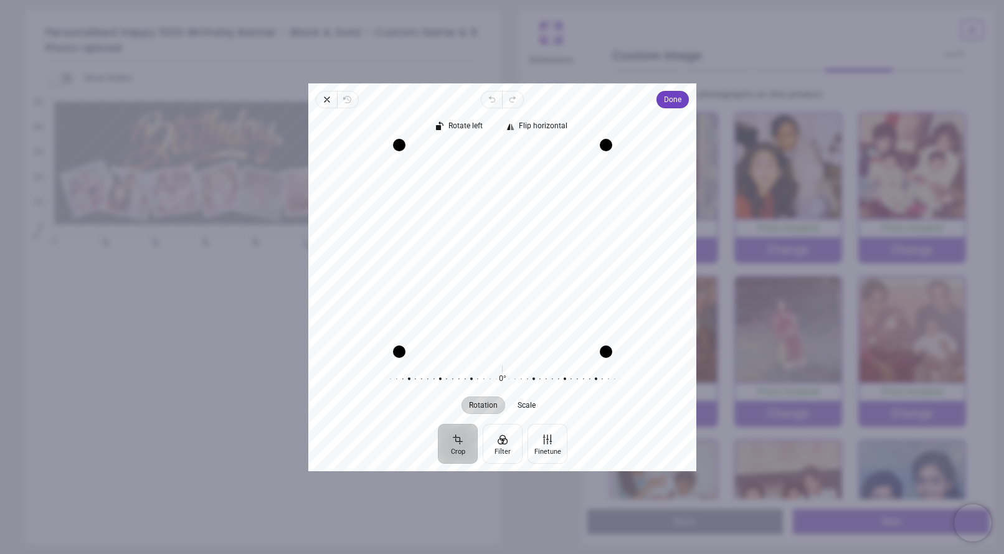
click at [575, 315] on div "Recenter" at bounding box center [502, 248] width 368 height 206
drag, startPoint x: 568, startPoint y: 311, endPoint x: 560, endPoint y: 311, distance: 8.1
click at [560, 311] on div "Recenter" at bounding box center [502, 248] width 368 height 206
click at [668, 93] on span "Done" at bounding box center [672, 99] width 17 height 15
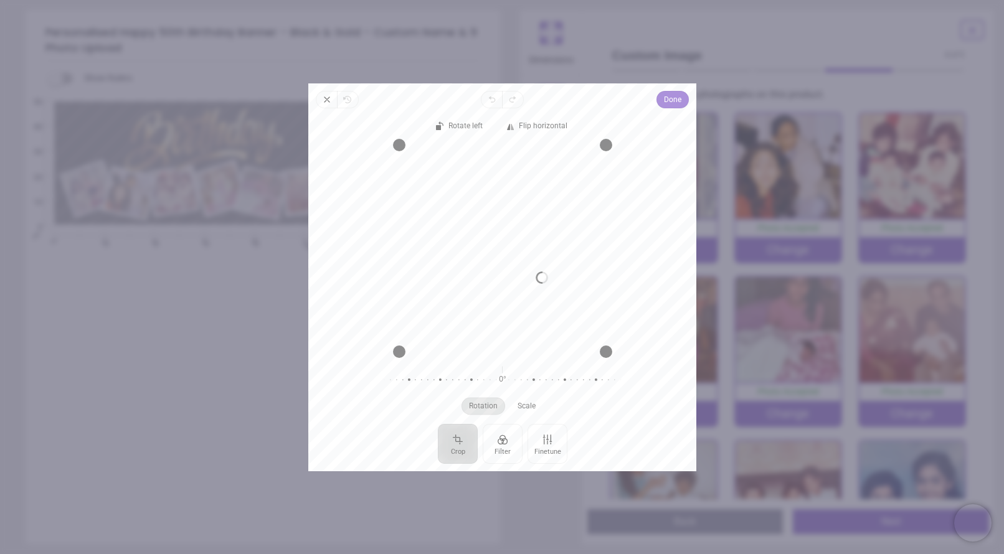
scroll to position [102, 0]
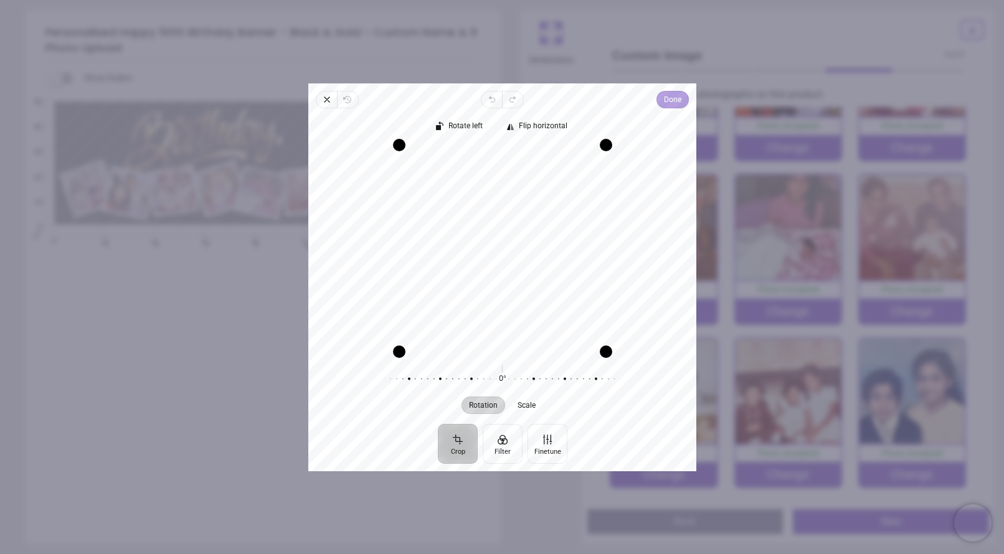
click at [681, 103] on span "Done" at bounding box center [672, 99] width 17 height 15
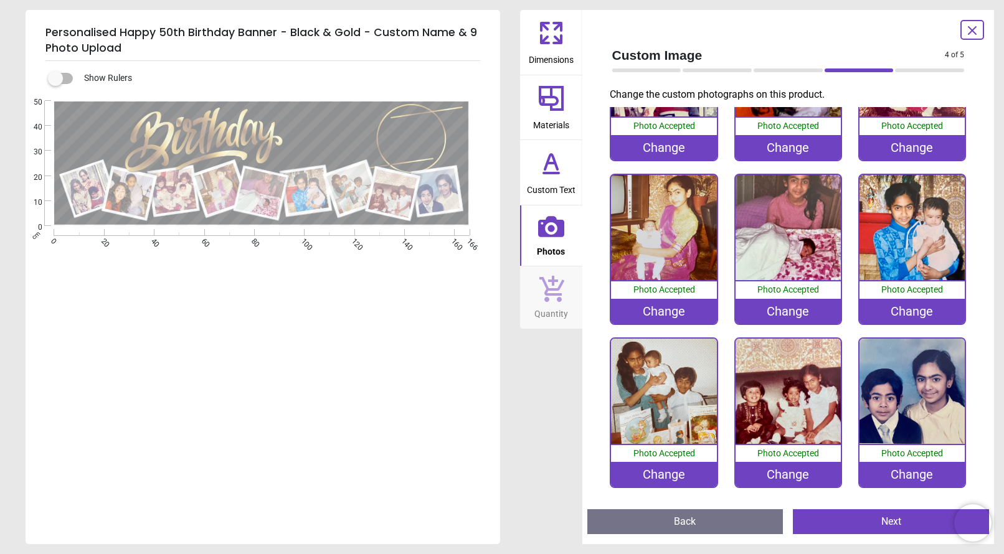
click at [664, 473] on div "Change" at bounding box center [663, 474] width 105 height 25
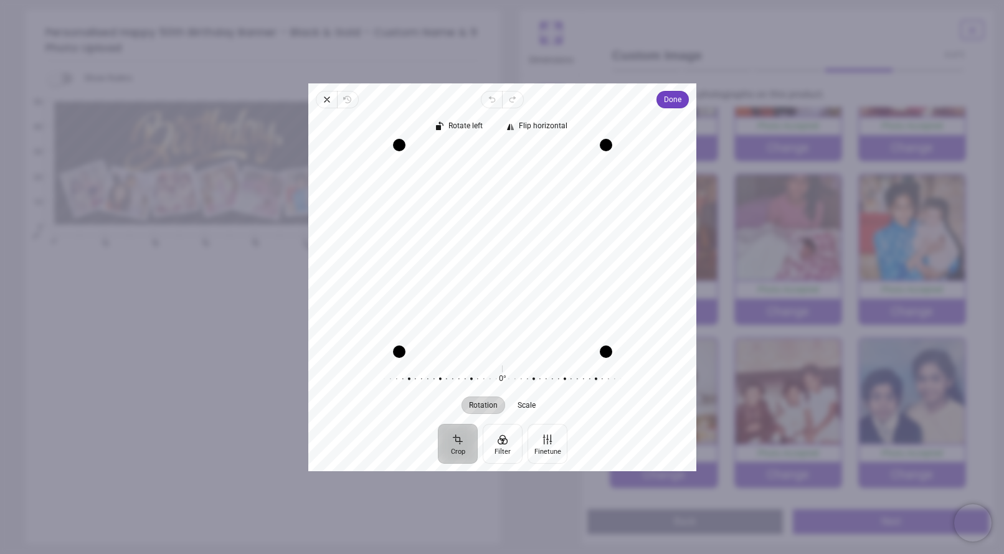
drag, startPoint x: 556, startPoint y: 332, endPoint x: 543, endPoint y: 333, distance: 12.5
click at [543, 333] on div "Recenter" at bounding box center [502, 248] width 368 height 206
click at [668, 104] on span "Done" at bounding box center [672, 99] width 17 height 15
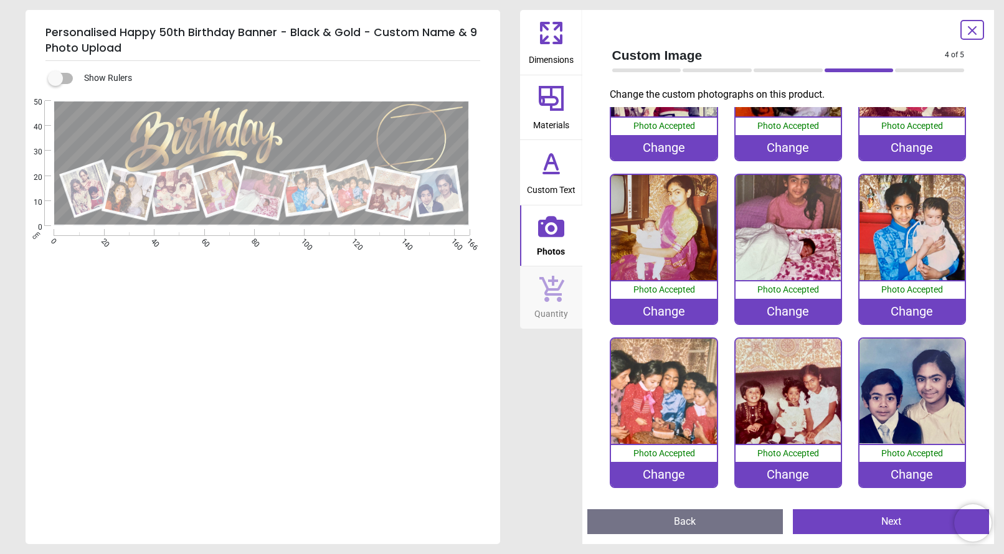
click at [791, 472] on div "Change" at bounding box center [788, 474] width 105 height 25
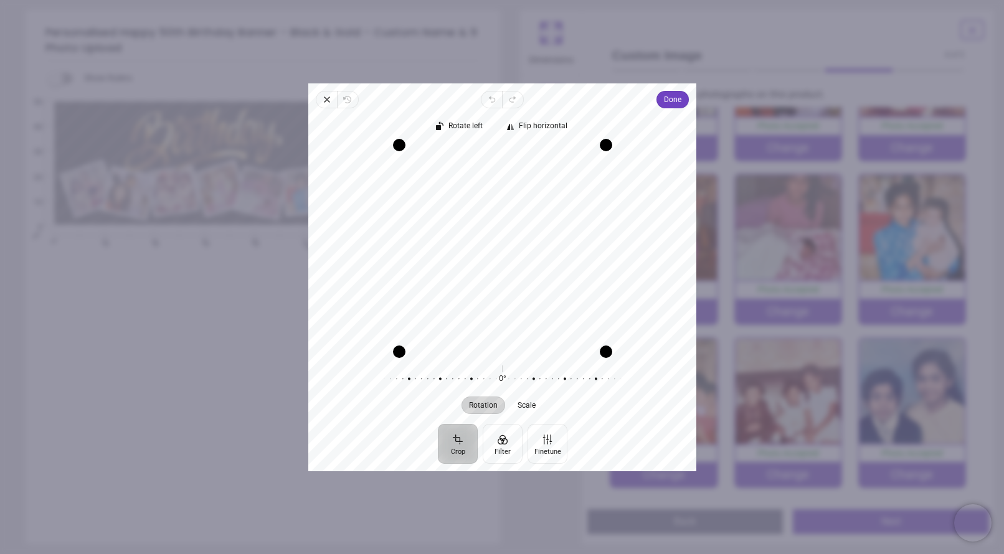
drag, startPoint x: 541, startPoint y: 315, endPoint x: 584, endPoint y: 320, distance: 43.3
click at [584, 320] on div "Recenter" at bounding box center [502, 248] width 368 height 206
drag, startPoint x: 450, startPoint y: 200, endPoint x: 497, endPoint y: 209, distance: 47.6
click at [497, 209] on div "Recenter" at bounding box center [502, 248] width 368 height 206
click at [680, 102] on span "Done" at bounding box center [672, 99] width 17 height 15
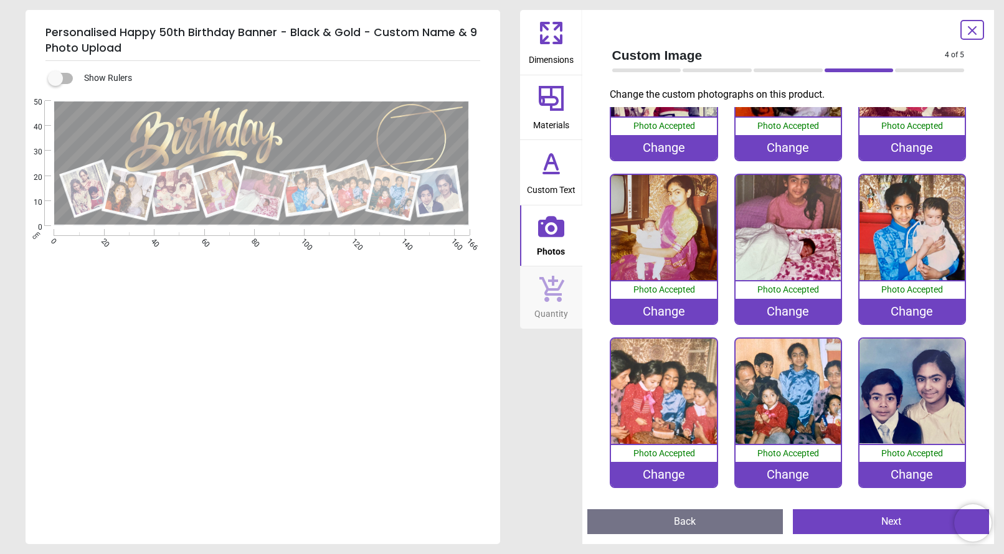
click at [912, 478] on div "Change" at bounding box center [912, 474] width 105 height 25
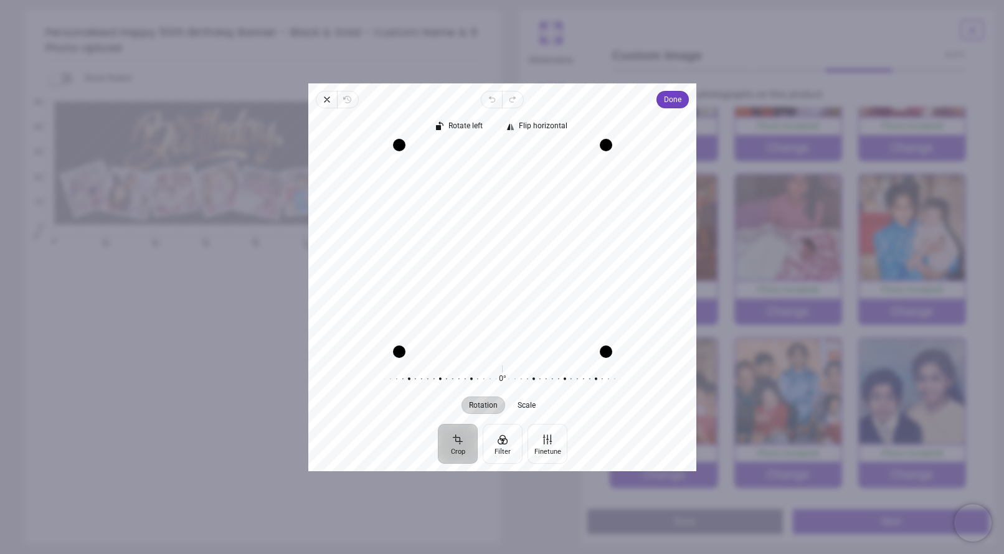
drag, startPoint x: 495, startPoint y: 264, endPoint x: 516, endPoint y: 269, distance: 21.6
click at [516, 269] on div "Recenter" at bounding box center [502, 248] width 368 height 206
click at [670, 102] on span "Done" at bounding box center [672, 99] width 17 height 15
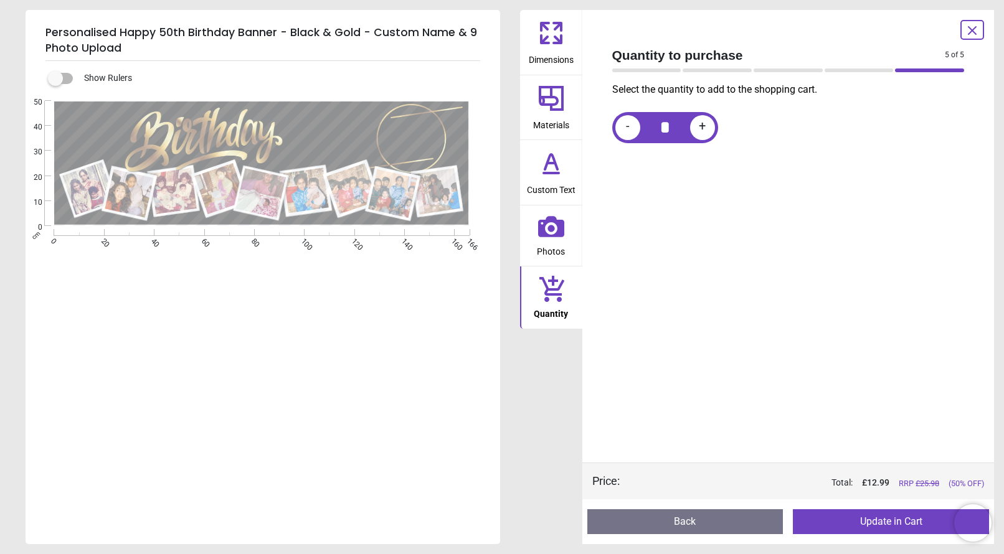
click at [559, 115] on span "Materials" at bounding box center [551, 122] width 36 height 19
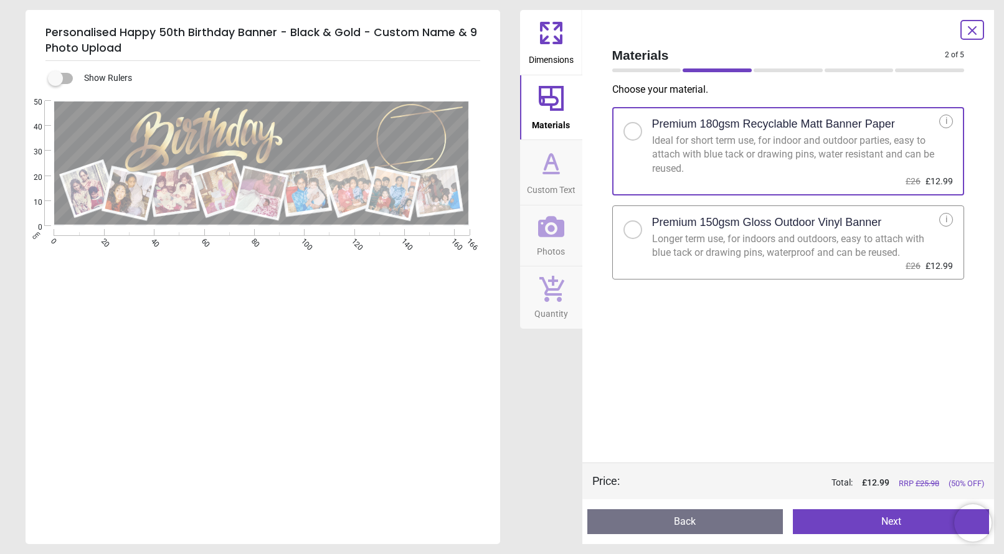
click at [635, 231] on div at bounding box center [633, 230] width 19 height 19
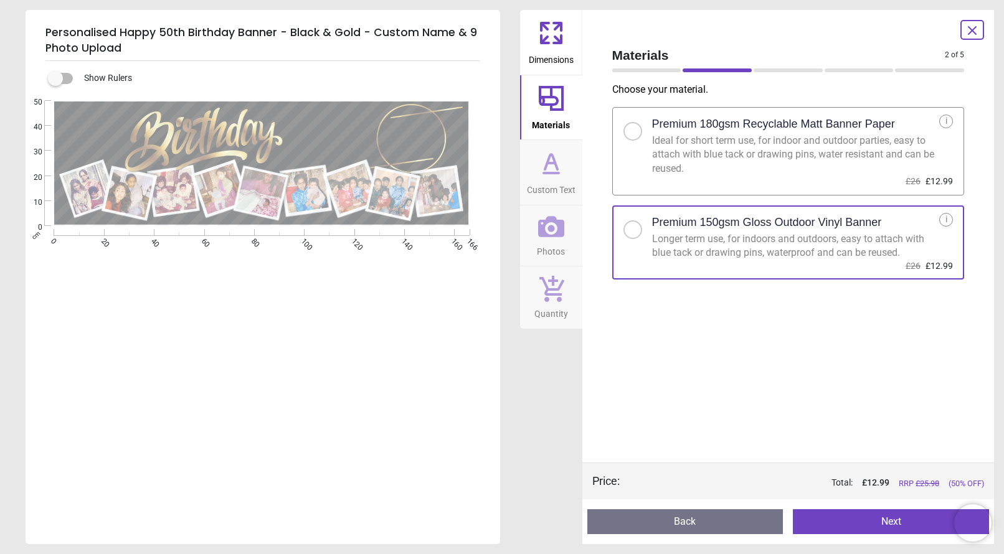
click at [888, 526] on button "Next" at bounding box center [891, 522] width 196 height 25
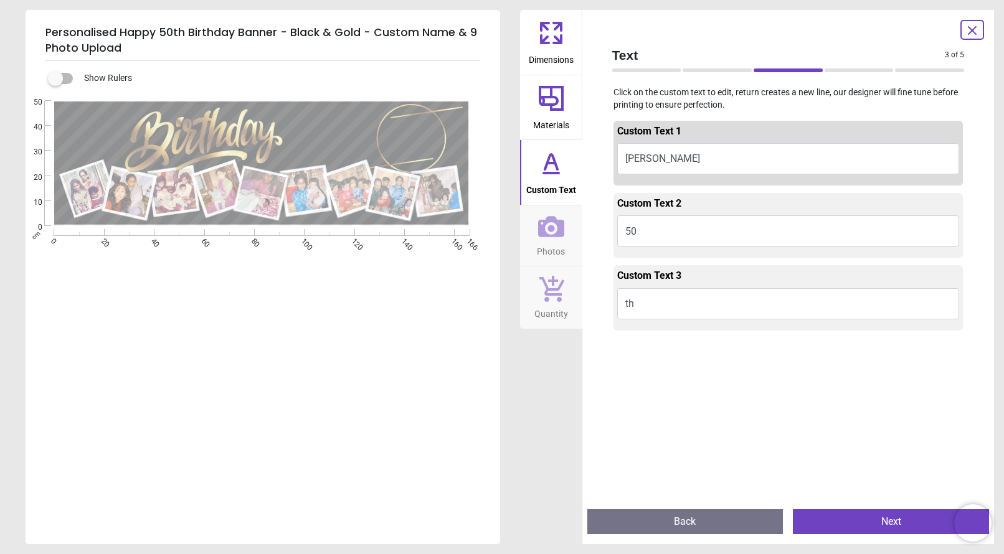
click at [888, 526] on button "Next" at bounding box center [891, 522] width 196 height 25
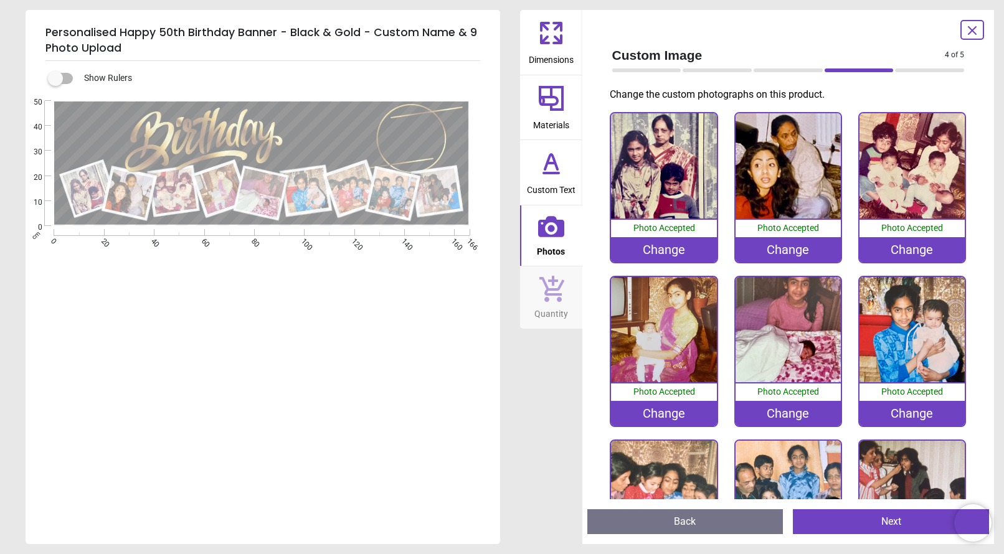
click at [888, 526] on button "Next" at bounding box center [891, 522] width 196 height 25
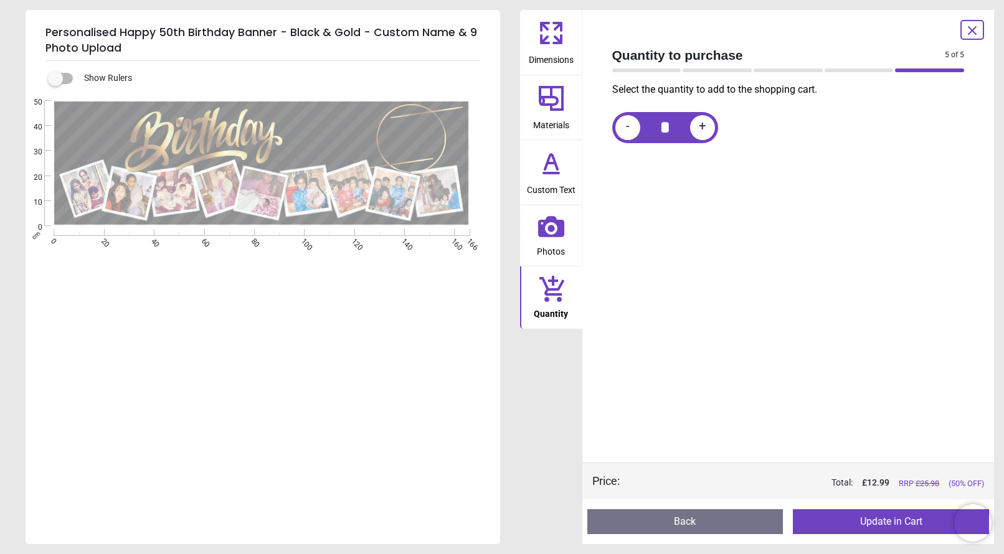
click at [898, 525] on button "Update in Cart" at bounding box center [891, 522] width 196 height 25
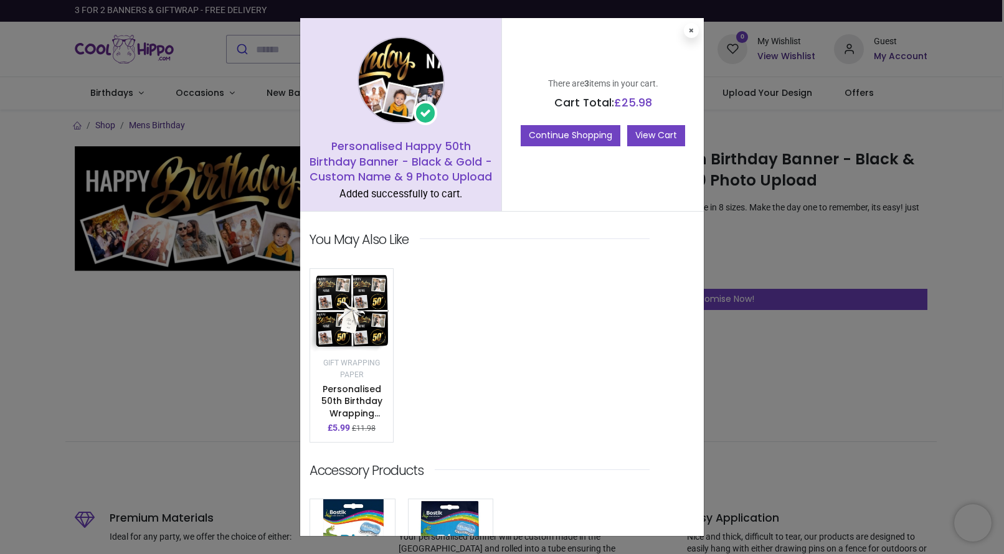
click at [663, 134] on link "View Cart" at bounding box center [656, 135] width 58 height 21
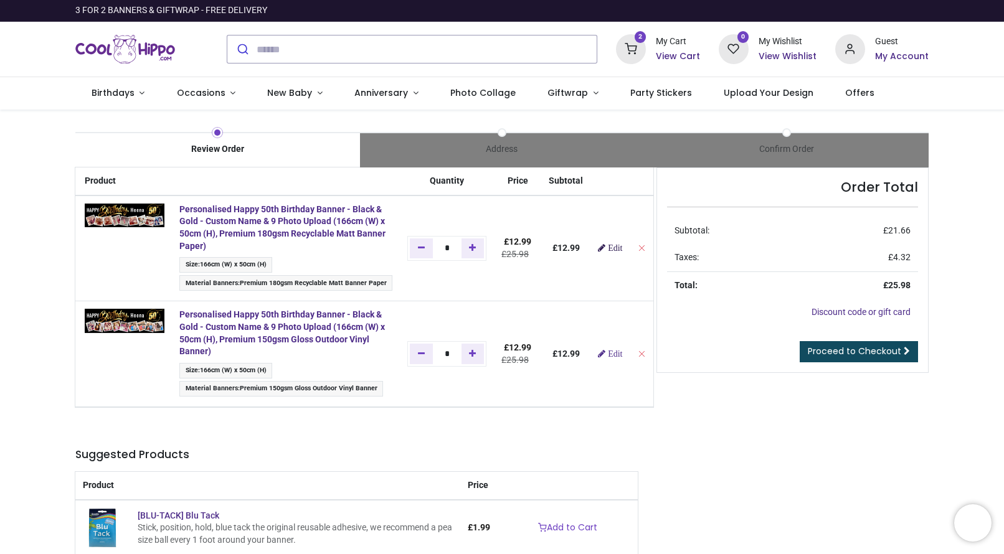
click at [622, 250] on span "Edit" at bounding box center [615, 248] width 14 height 9
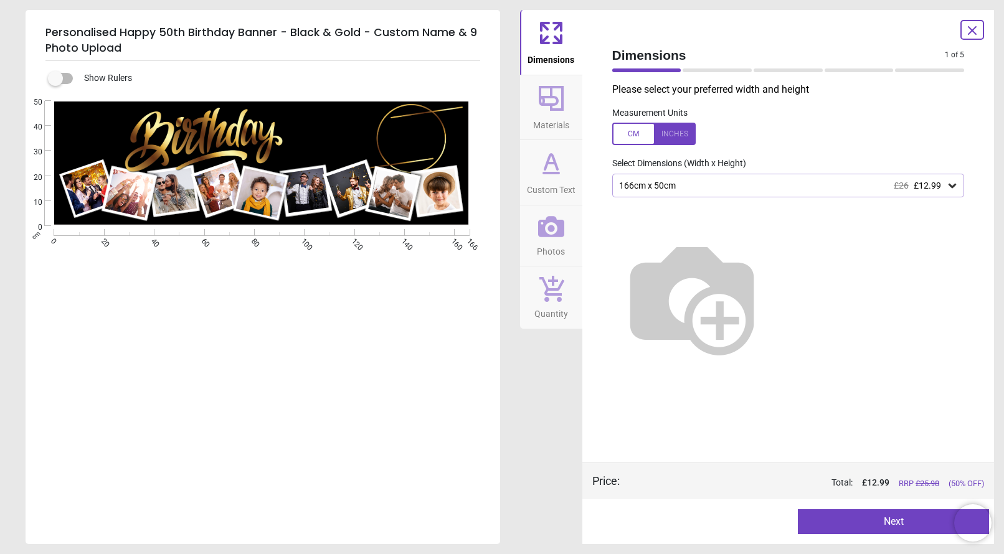
scroll to position [86, 0]
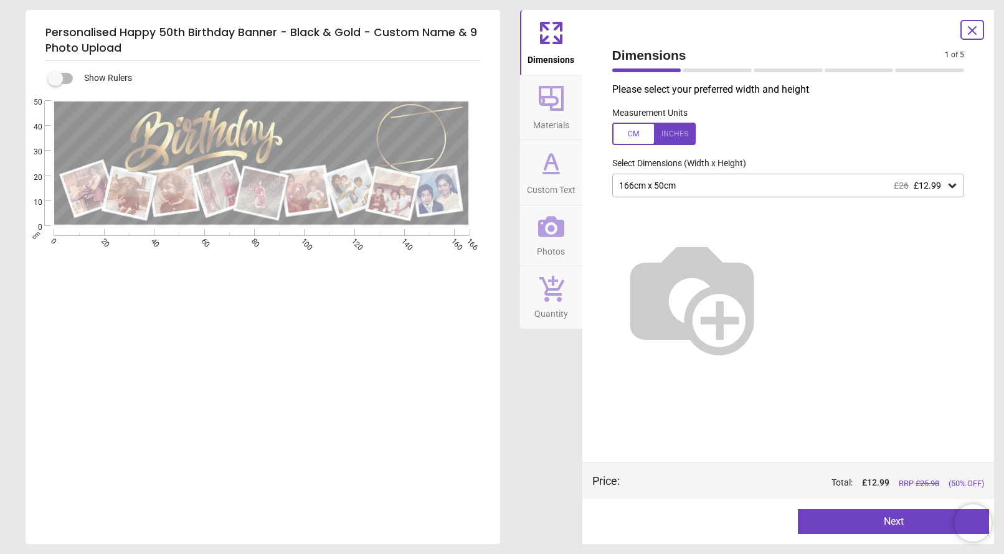
type textarea "*****"
type textarea "**"
type textarea "*****"
click at [555, 112] on icon at bounding box center [551, 98] width 30 height 30
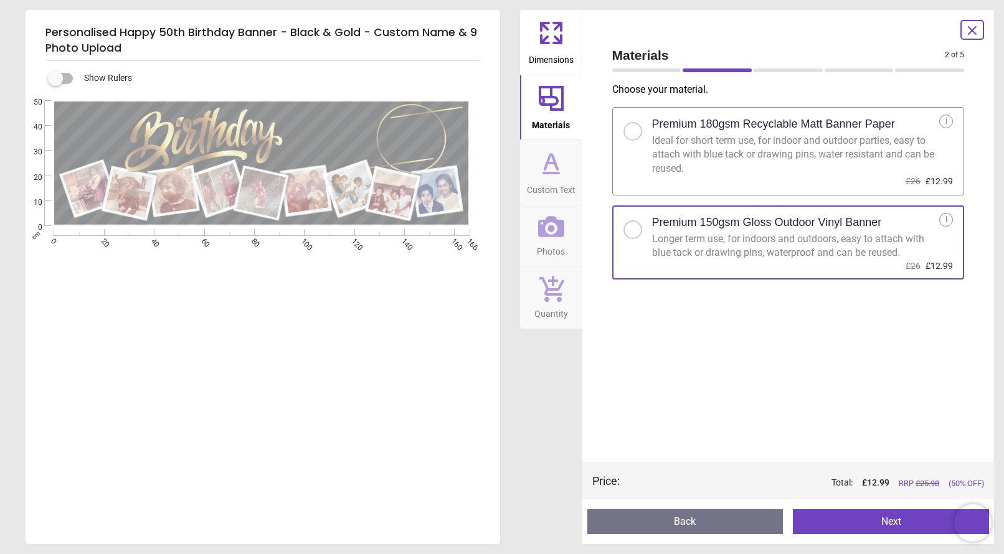
click at [881, 522] on button "Next" at bounding box center [891, 522] width 196 height 25
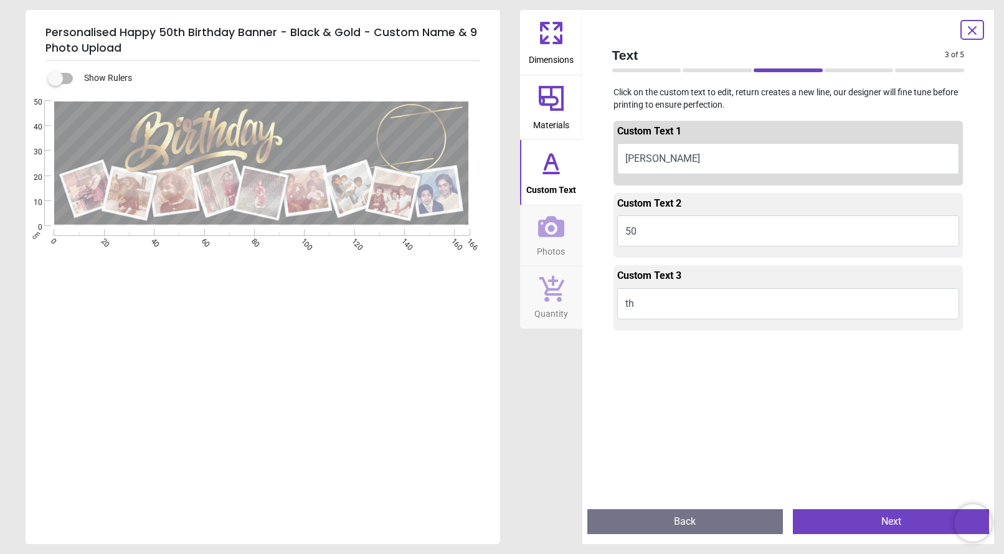
click at [881, 522] on button "Next" at bounding box center [891, 522] width 196 height 25
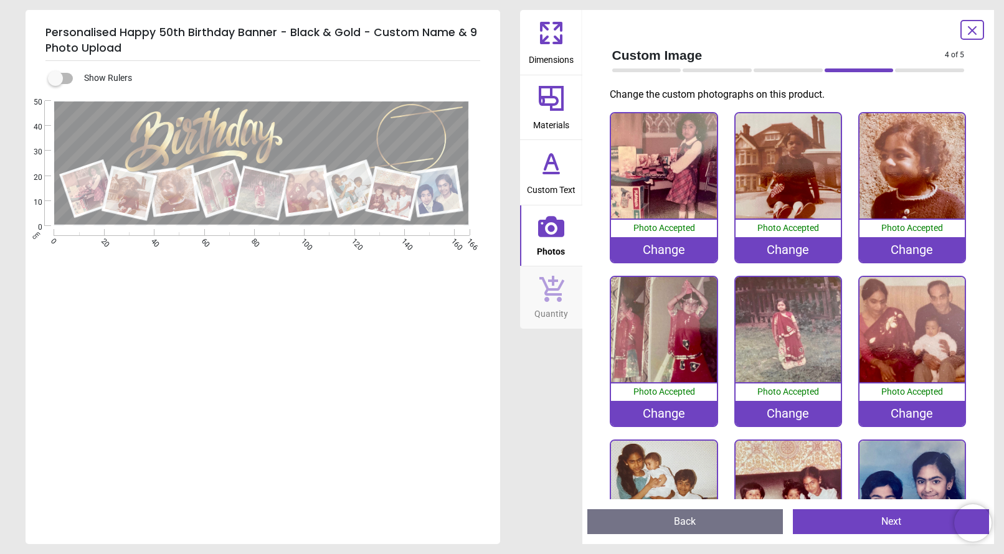
click at [883, 525] on button "Next" at bounding box center [891, 522] width 196 height 25
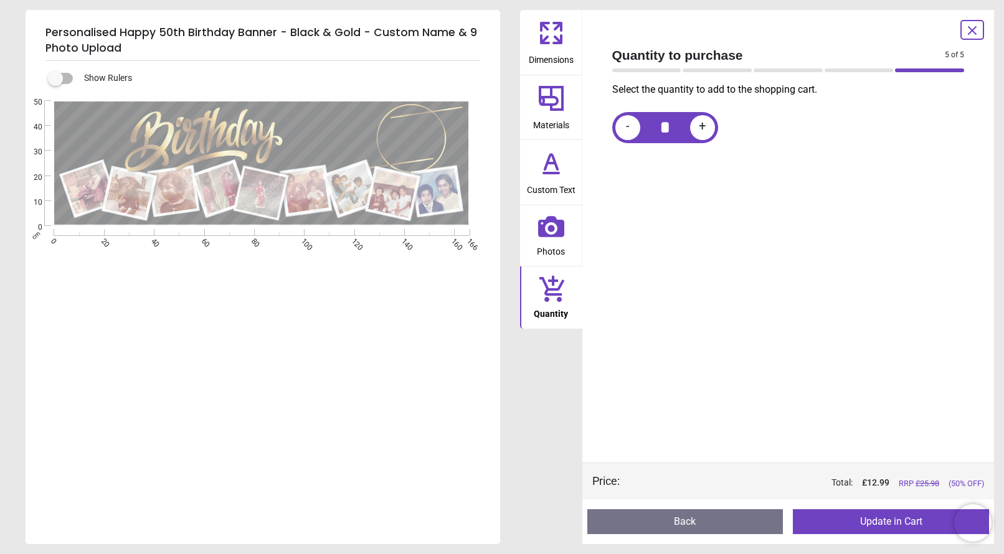
click at [715, 520] on button "Back" at bounding box center [685, 522] width 196 height 25
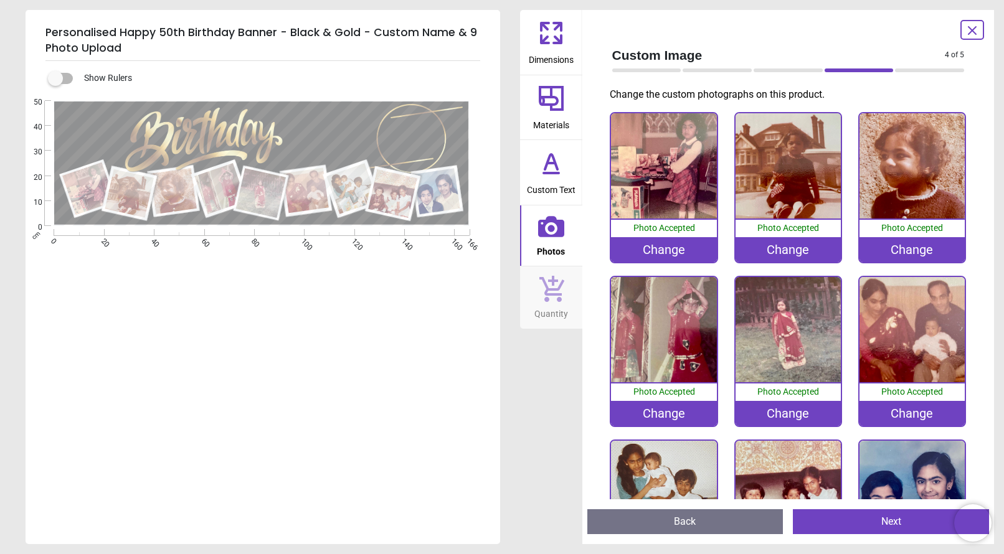
click at [716, 522] on button "Back" at bounding box center [685, 522] width 196 height 25
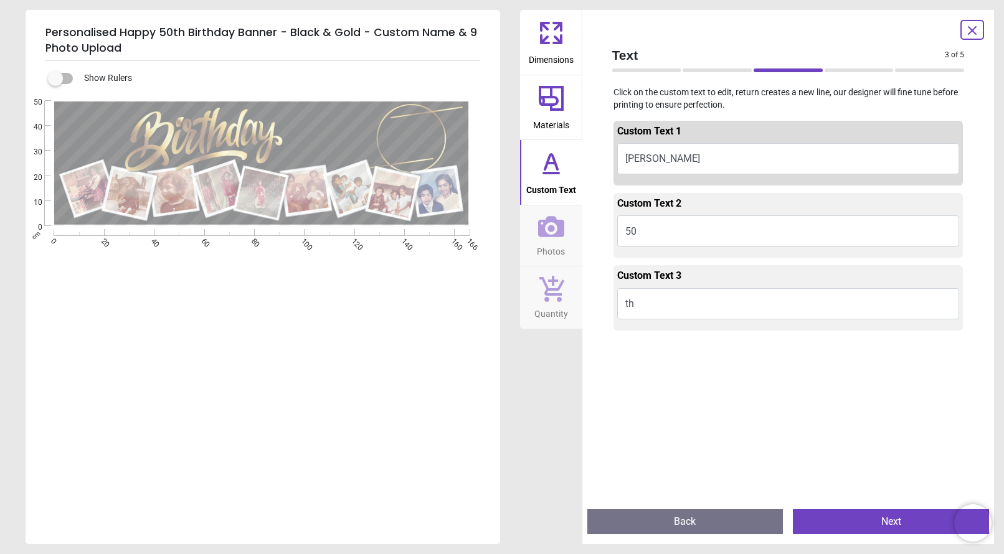
click at [554, 102] on icon at bounding box center [551, 98] width 30 height 30
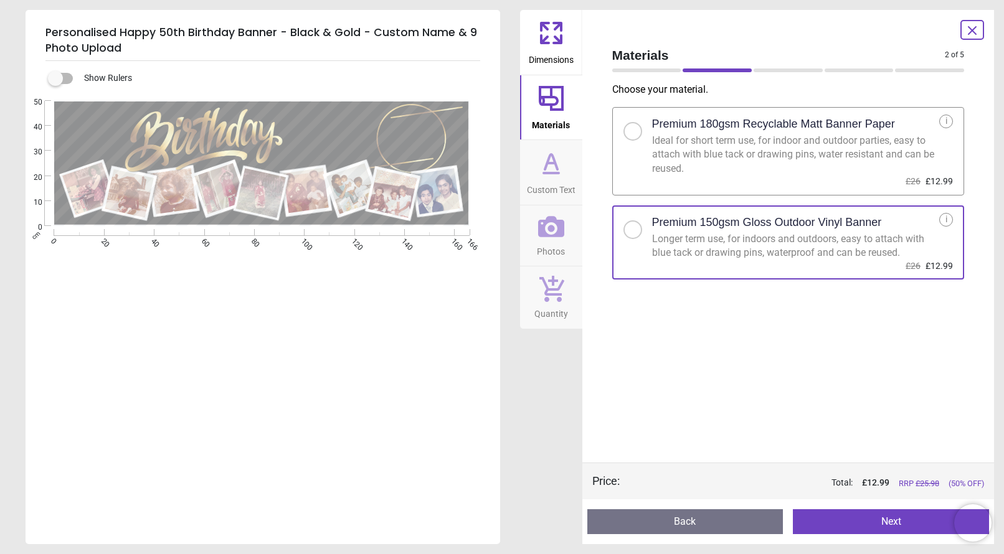
click at [885, 521] on button "Next" at bounding box center [891, 522] width 196 height 25
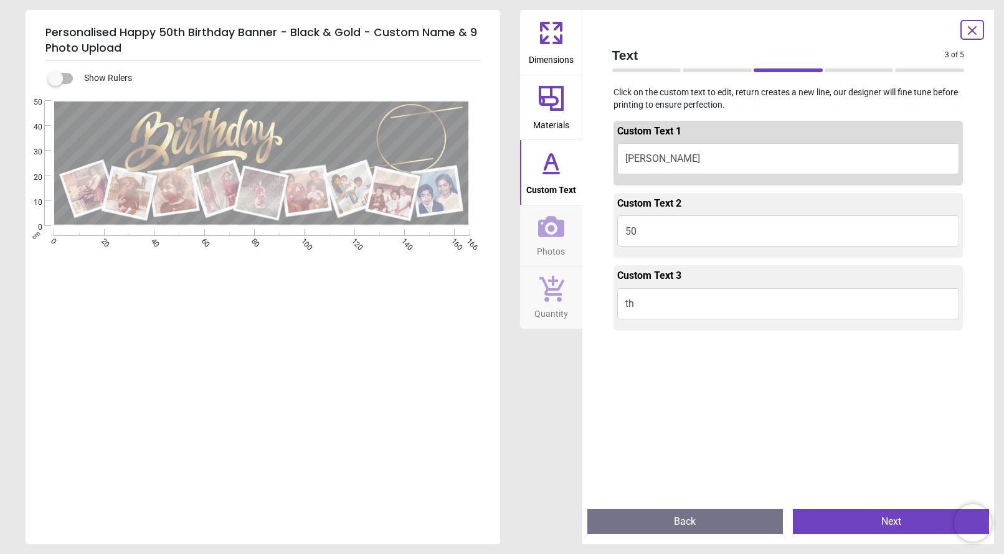
click at [885, 521] on button "Next" at bounding box center [891, 522] width 196 height 25
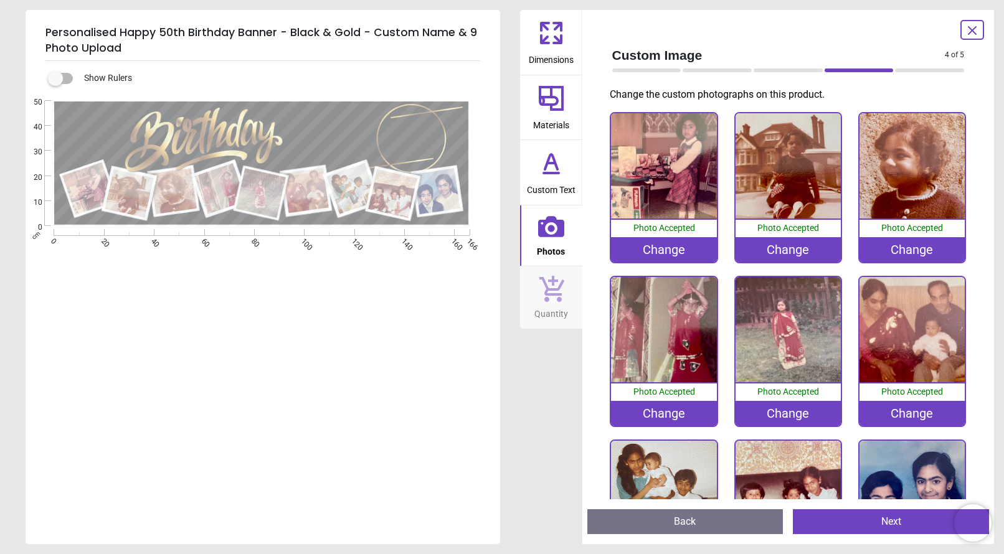
click at [885, 522] on button "Next" at bounding box center [891, 522] width 196 height 25
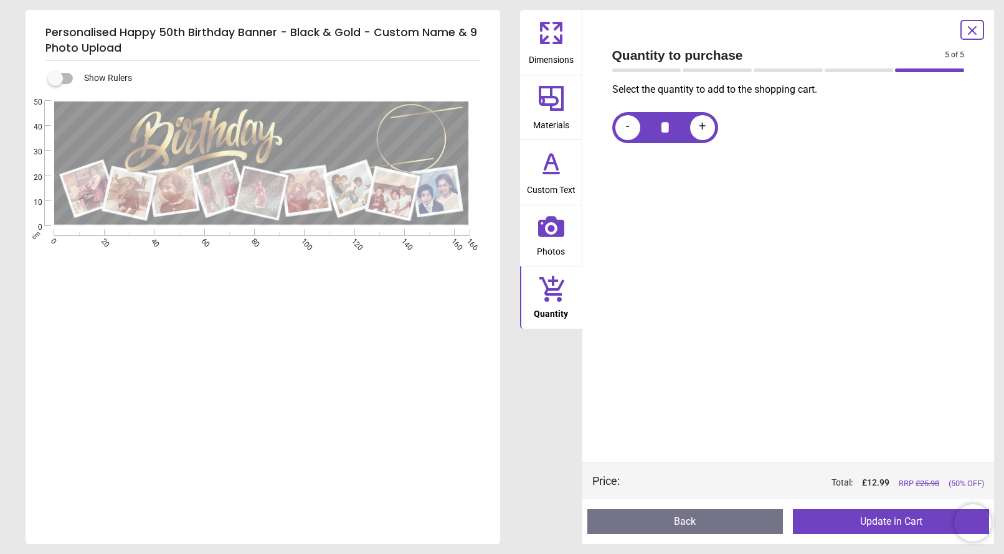
click at [890, 519] on button "Update in Cart" at bounding box center [891, 522] width 196 height 25
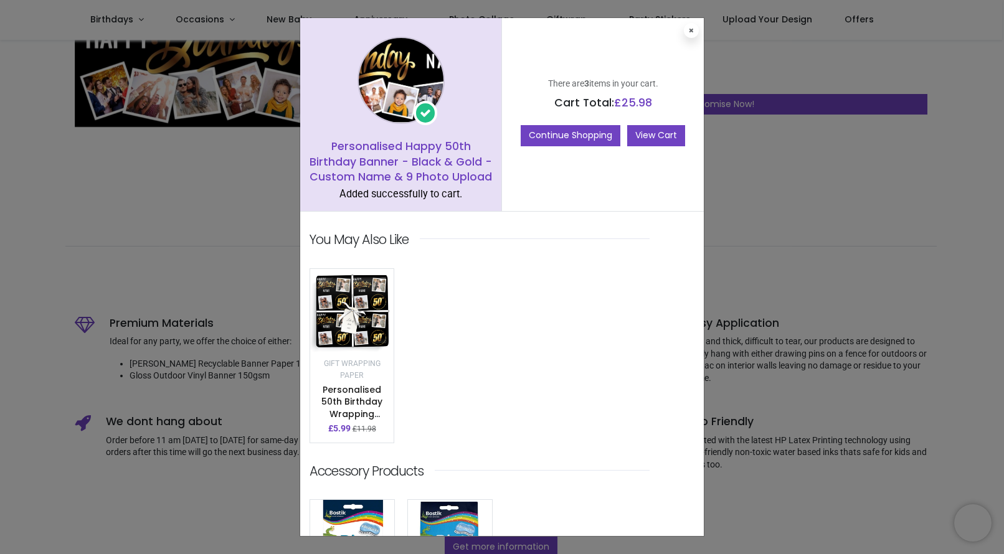
click at [655, 135] on link "View Cart" at bounding box center [656, 135] width 58 height 21
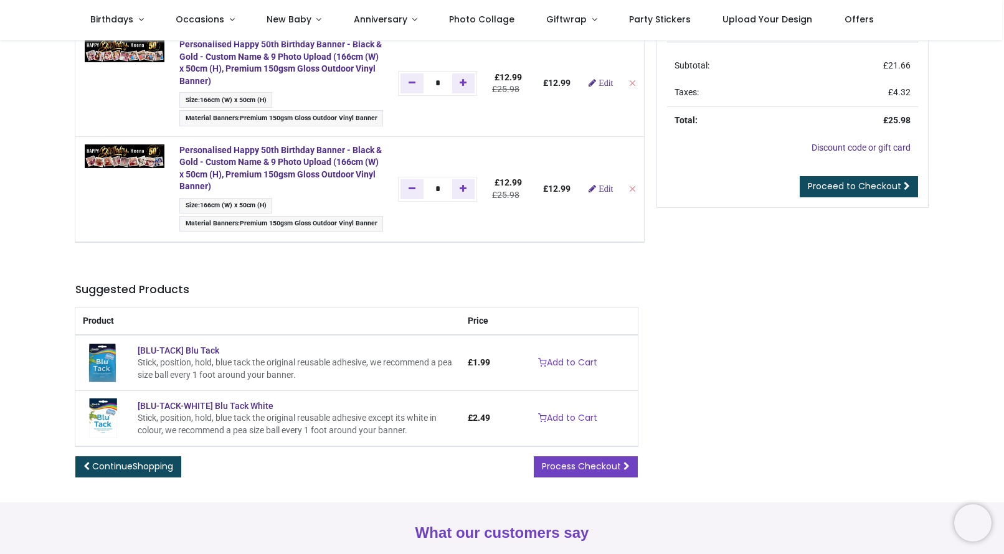
scroll to position [97, 0]
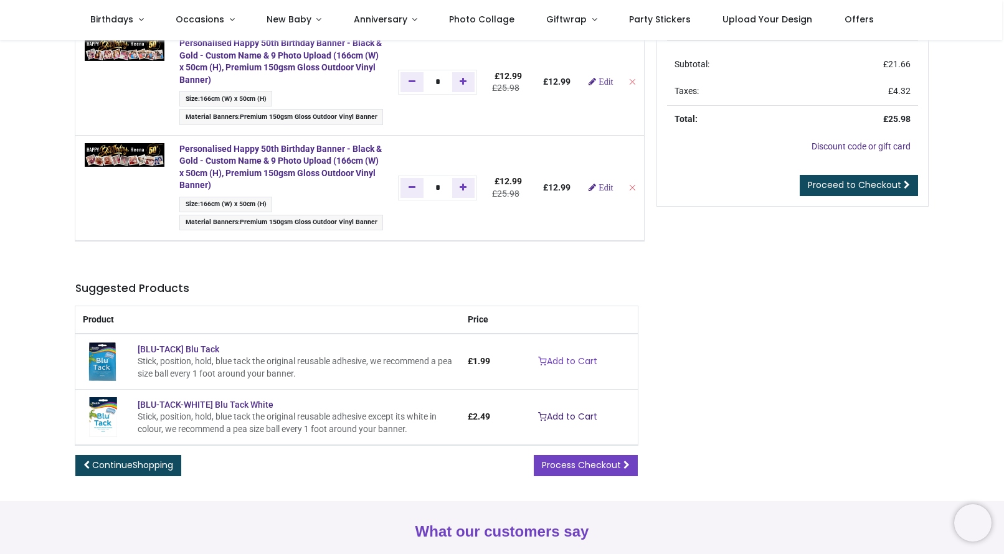
click at [569, 412] on link "Add to Cart" at bounding box center [567, 417] width 75 height 21
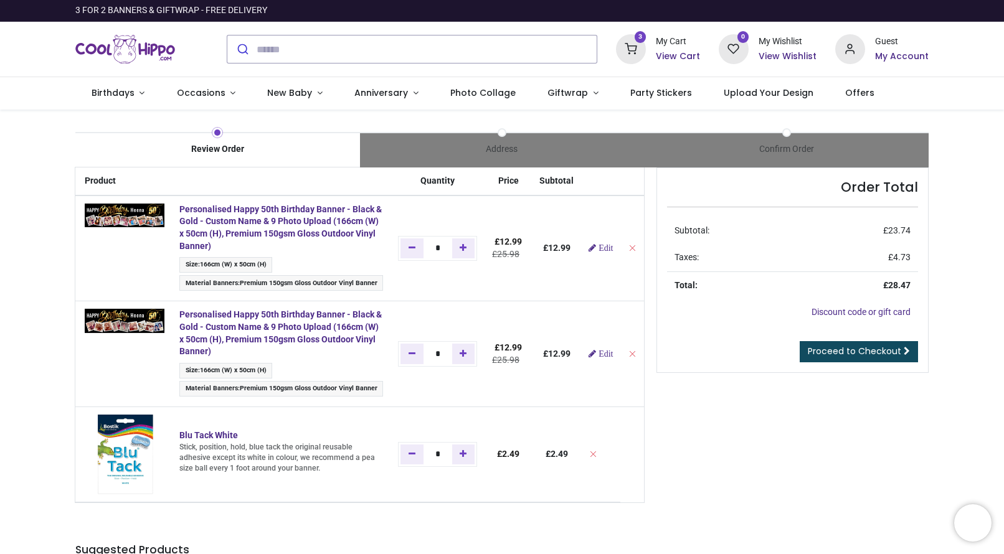
scroll to position [0, 0]
click at [868, 352] on span "Proceed to Checkout" at bounding box center [854, 351] width 93 height 12
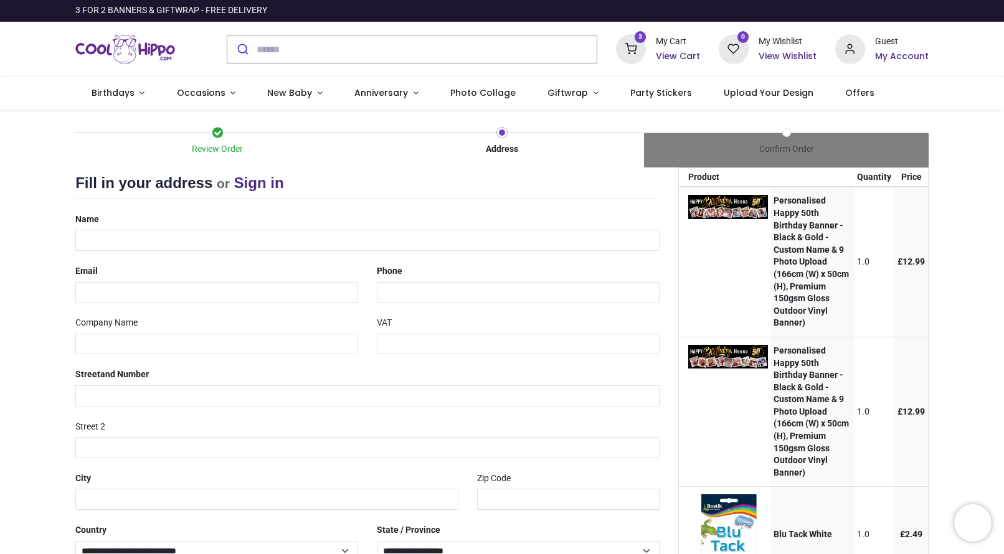
select select "***"
type input "*********"
type input "**********"
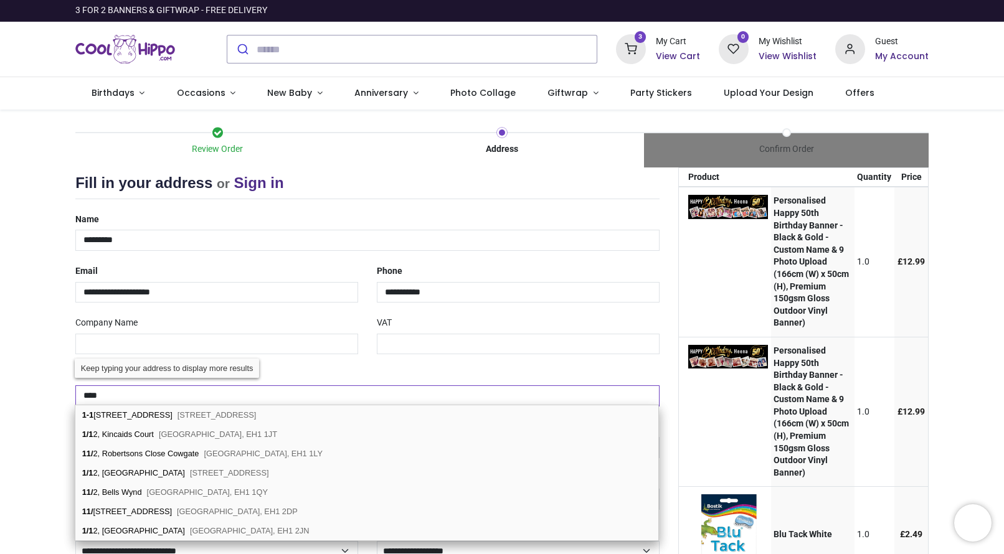
type input "*****"
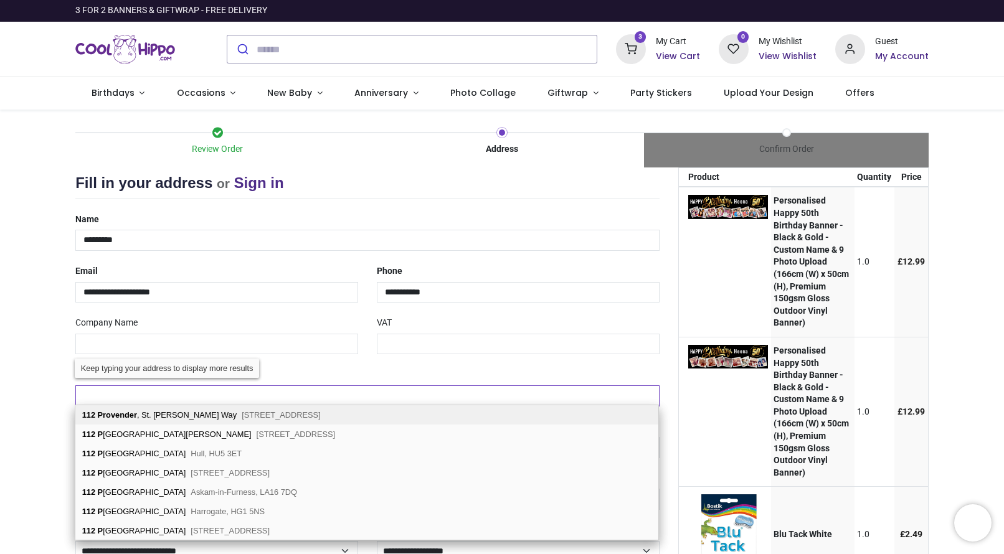
type input "**********"
type input "********"
type input "*******"
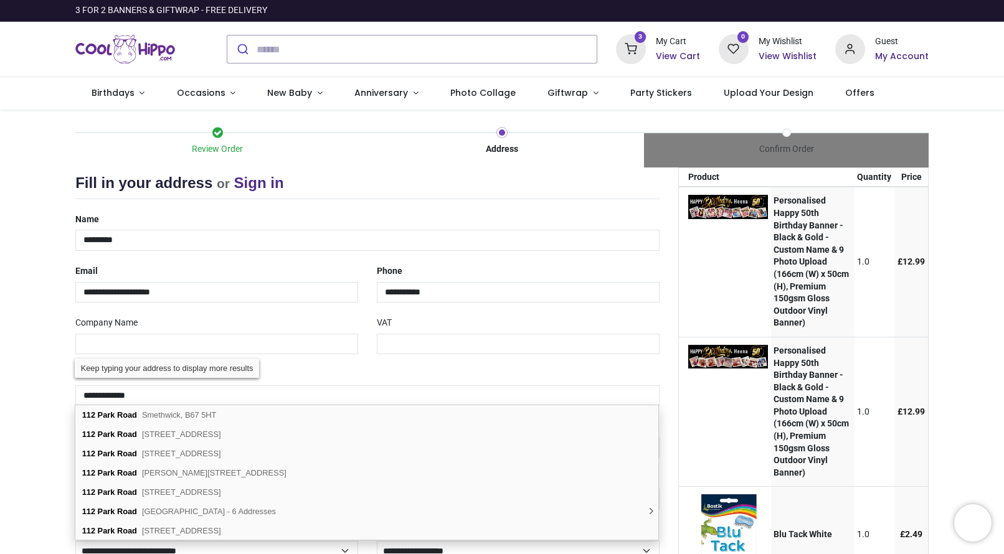
click at [48, 429] on div "Review Order Address Confirm Order Your order: £ 28.47 Product Price" at bounding box center [502, 390] width 1004 height 561
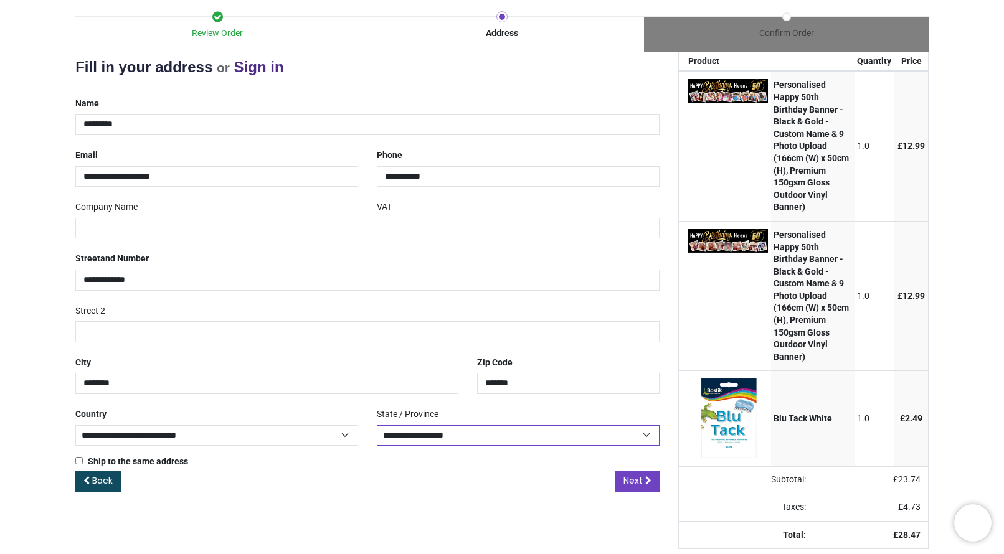
scroll to position [130, 0]
select select "***"
click at [640, 475] on span "Next" at bounding box center [633, 481] width 19 height 12
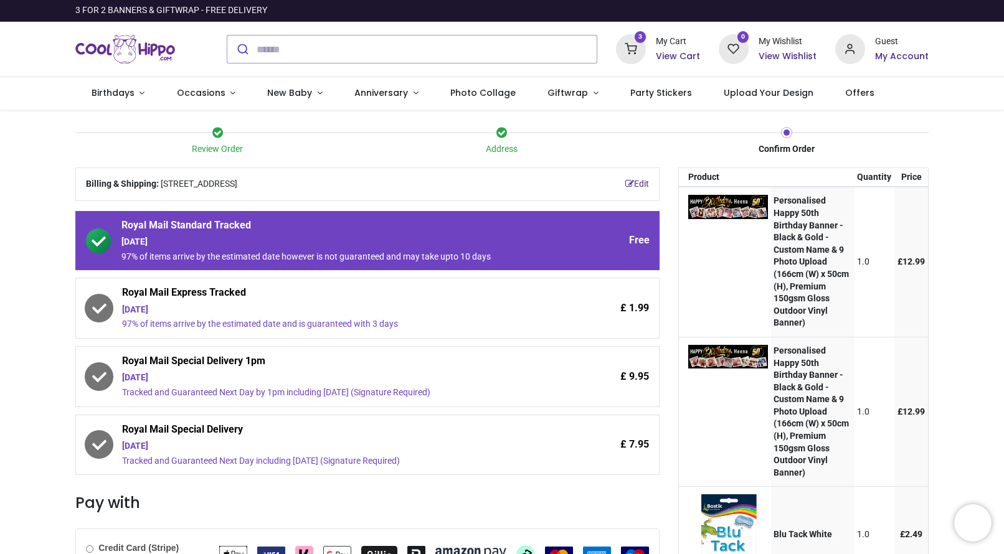
click at [312, 309] on div "[DATE]" at bounding box center [333, 310] width 422 height 12
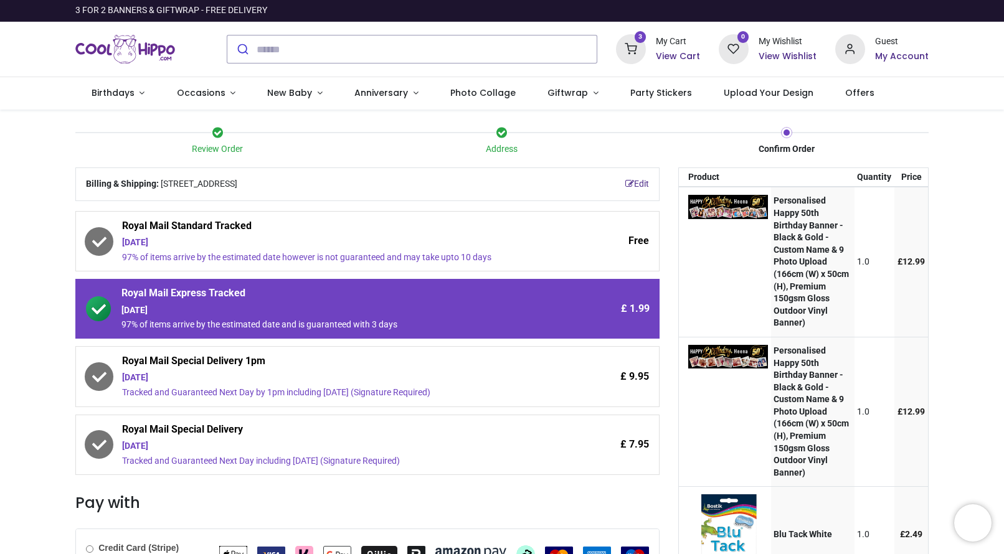
click at [318, 232] on span "Royal Mail Standard Tracked" at bounding box center [333, 227] width 422 height 17
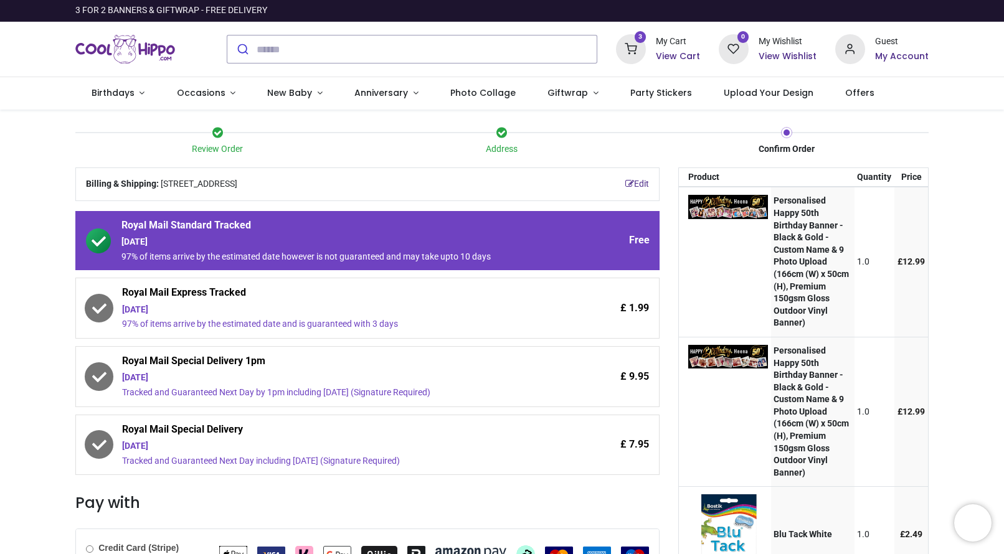
click at [392, 304] on div "[DATE]" at bounding box center [333, 310] width 422 height 12
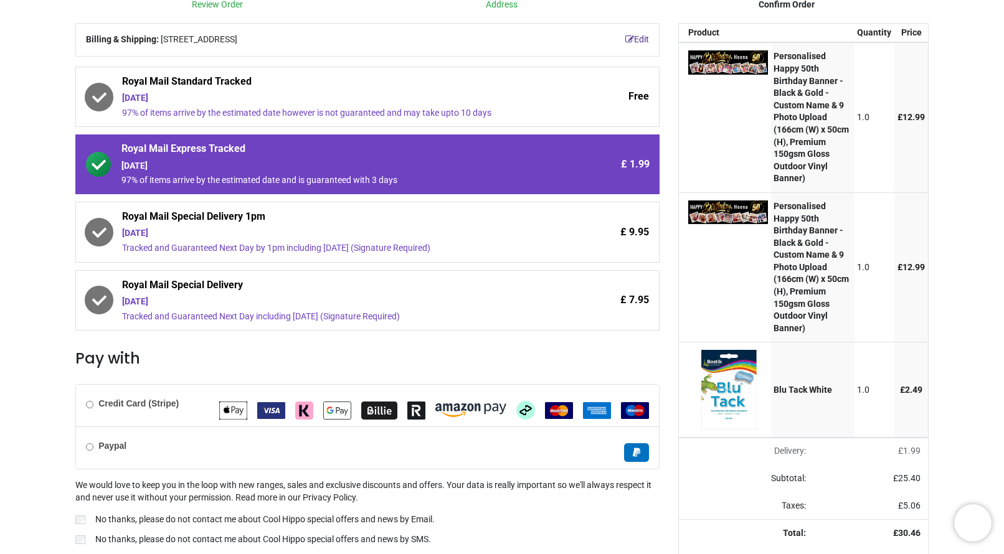
scroll to position [148, 0]
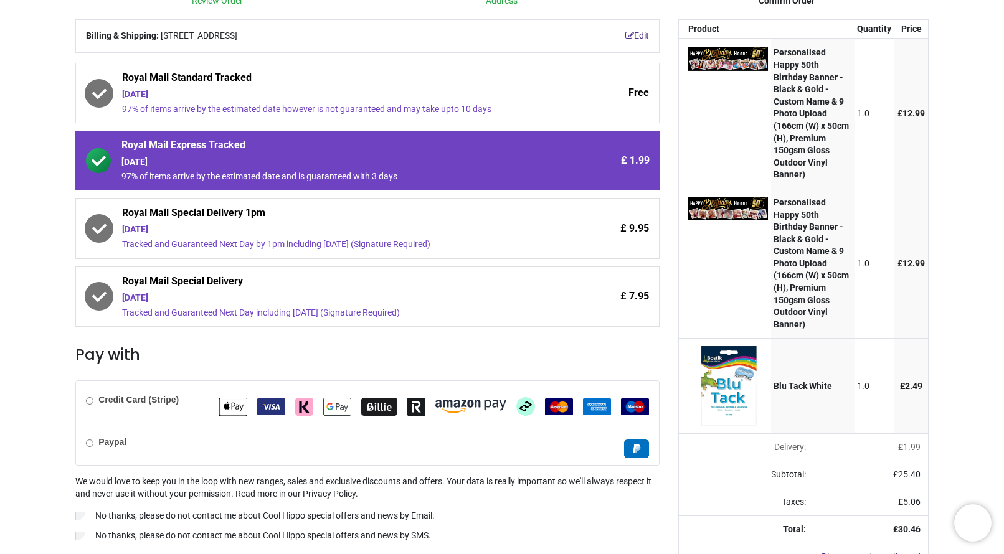
click at [121, 399] on b "Credit Card (Stripe)" at bounding box center [138, 400] width 80 height 10
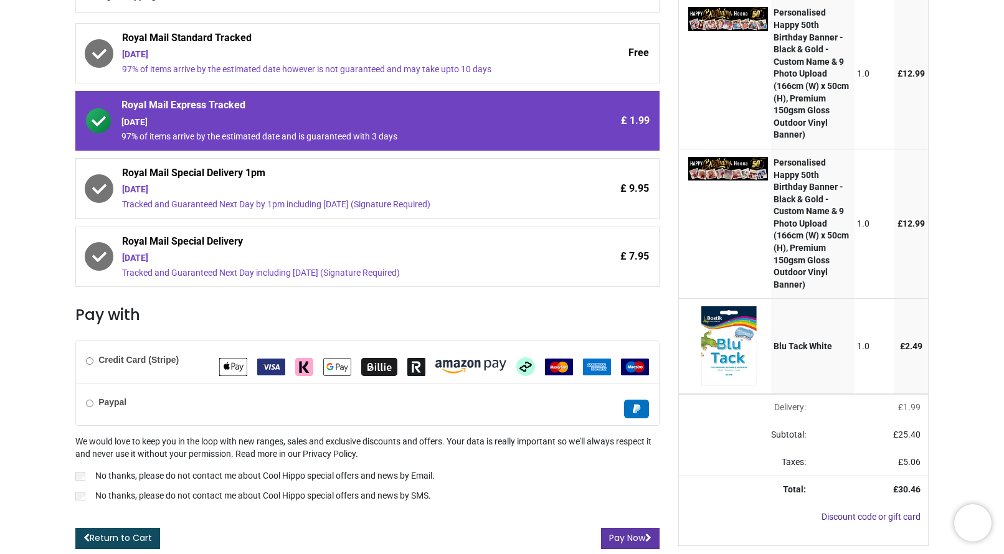
scroll to position [198, 0]
click at [621, 528] on button "Pay Now" at bounding box center [630, 538] width 59 height 21
click at [86, 462] on div at bounding box center [502, 277] width 1004 height 554
click at [78, 477] on div at bounding box center [502, 277] width 1004 height 554
